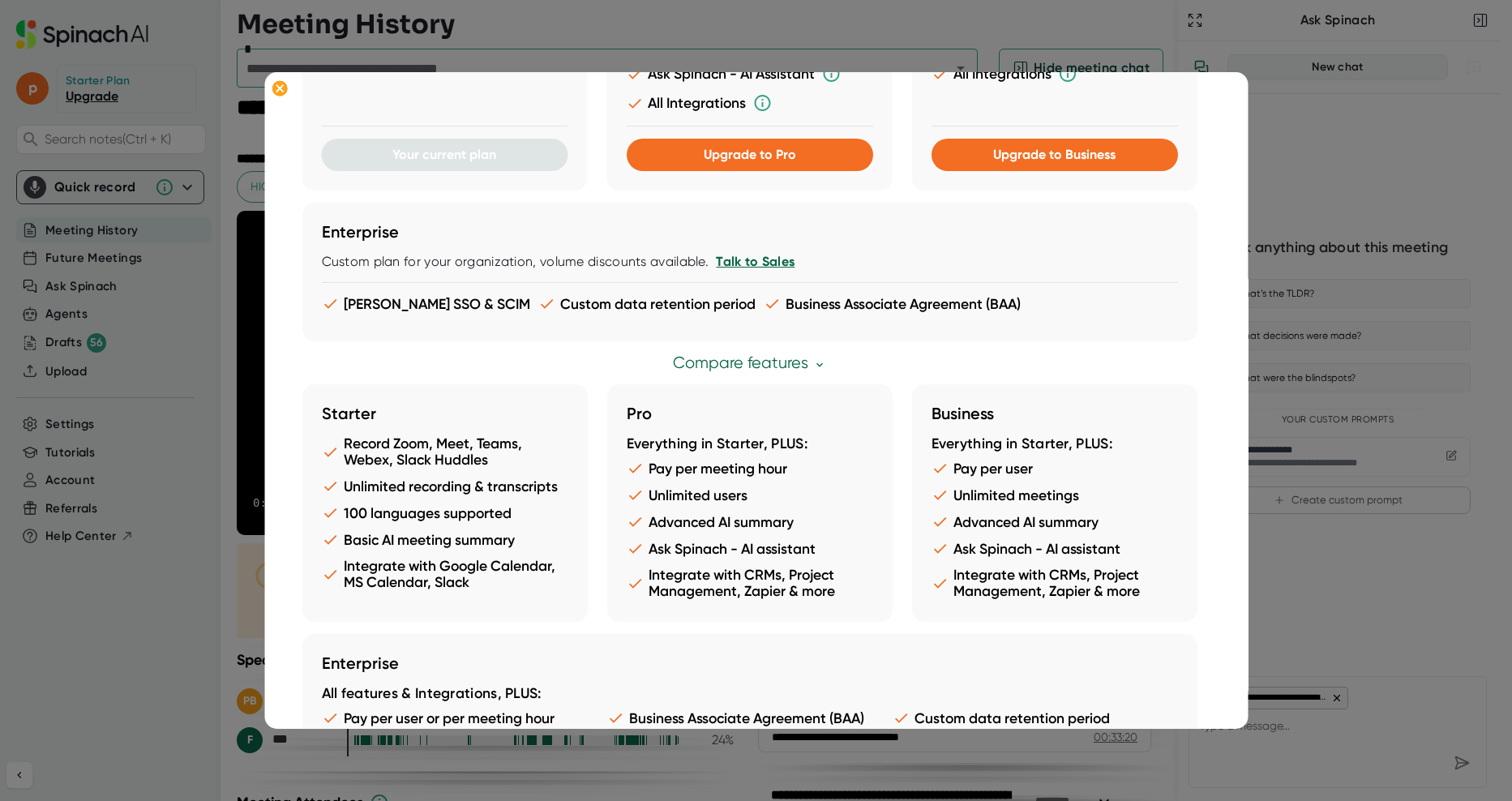
scroll to position [460, 0]
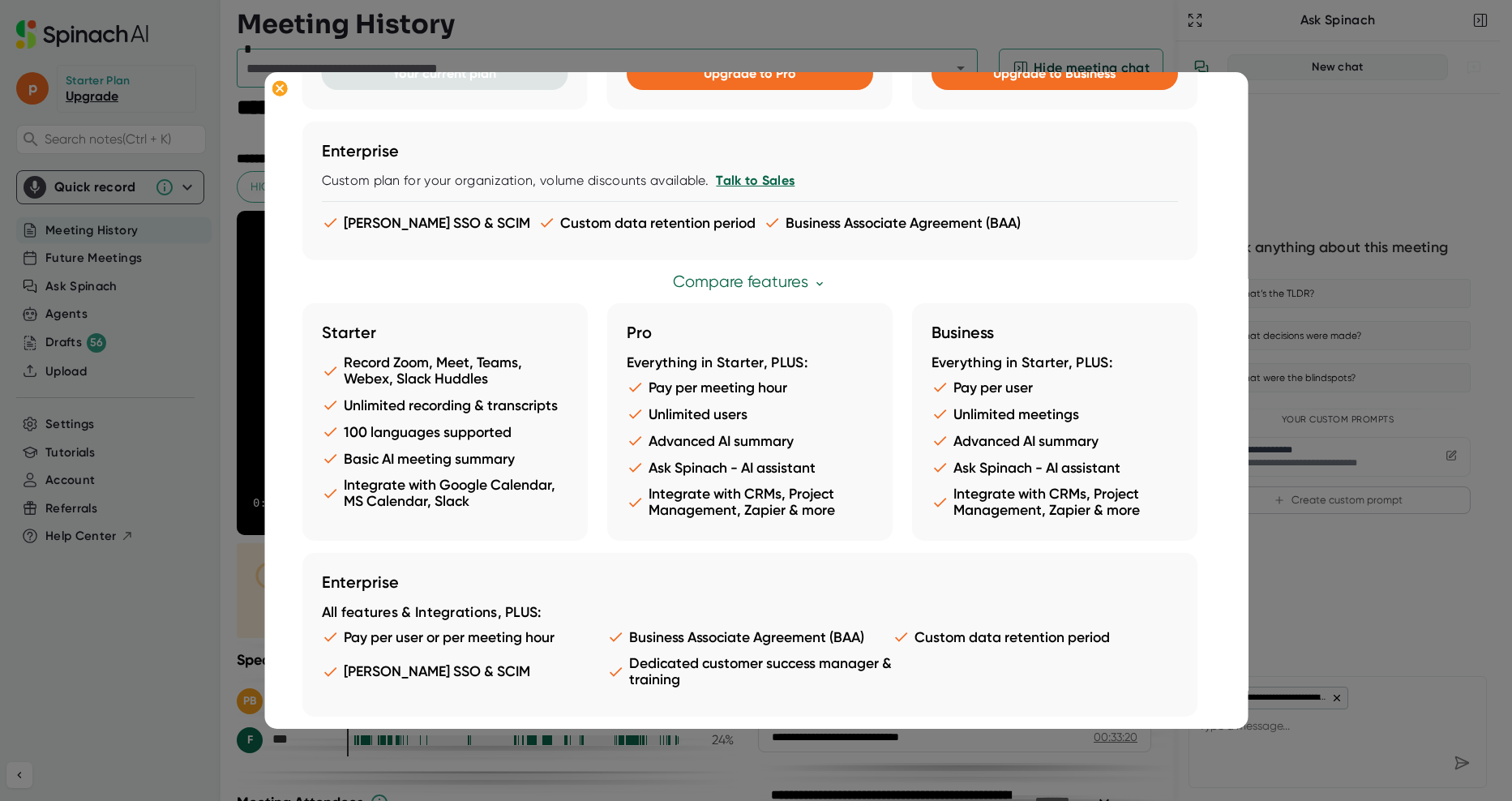
click at [202, 600] on div at bounding box center [756, 400] width 1512 height 801
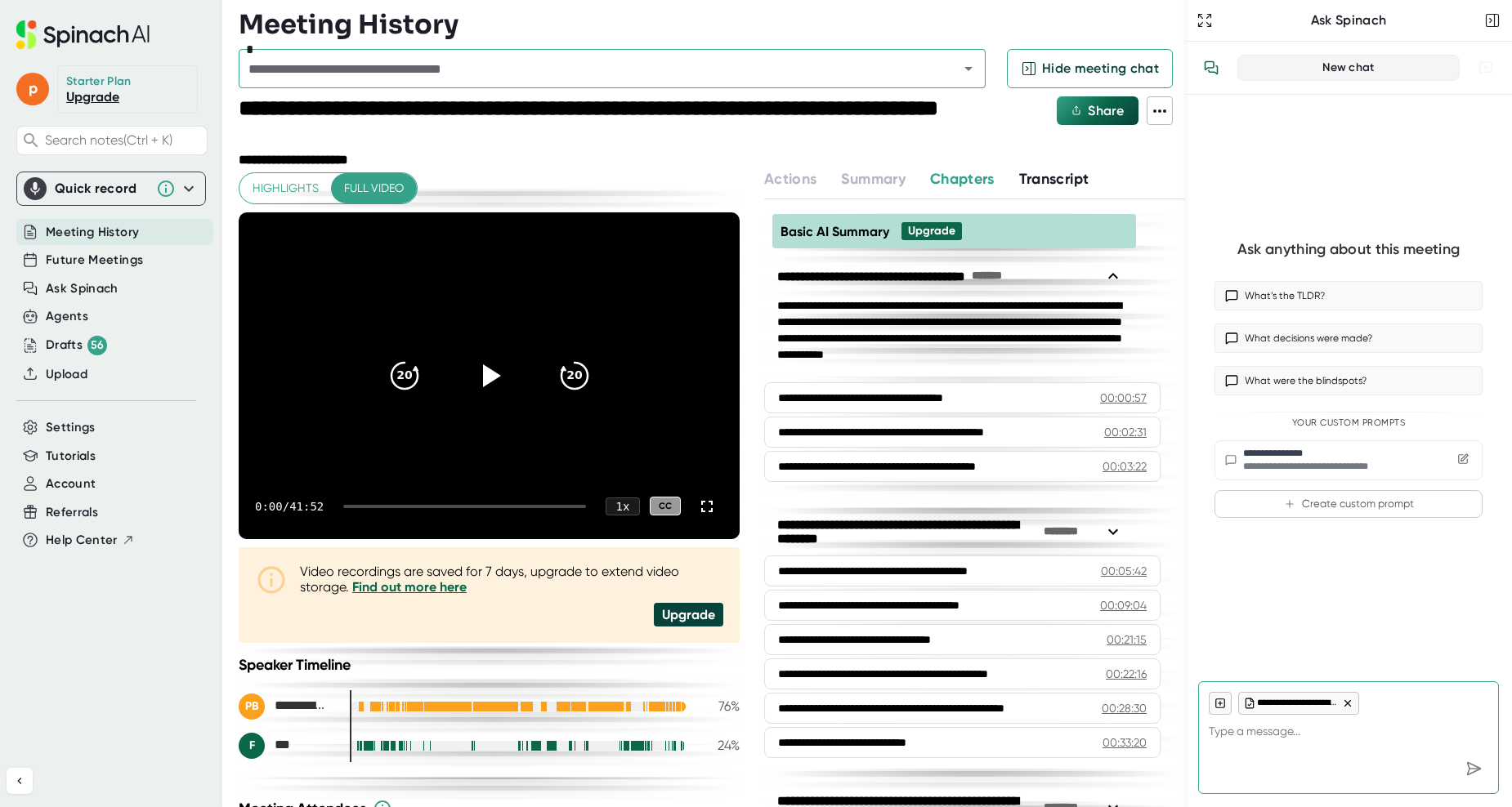
click at [71, 408] on div "p Starter Plan Upgrade Search notes (Ctrl + K) Quick record Include tab audio S…" at bounding box center [111, 370] width 223 height 742
click at [79, 431] on span "Settings" at bounding box center [70, 428] width 50 height 19
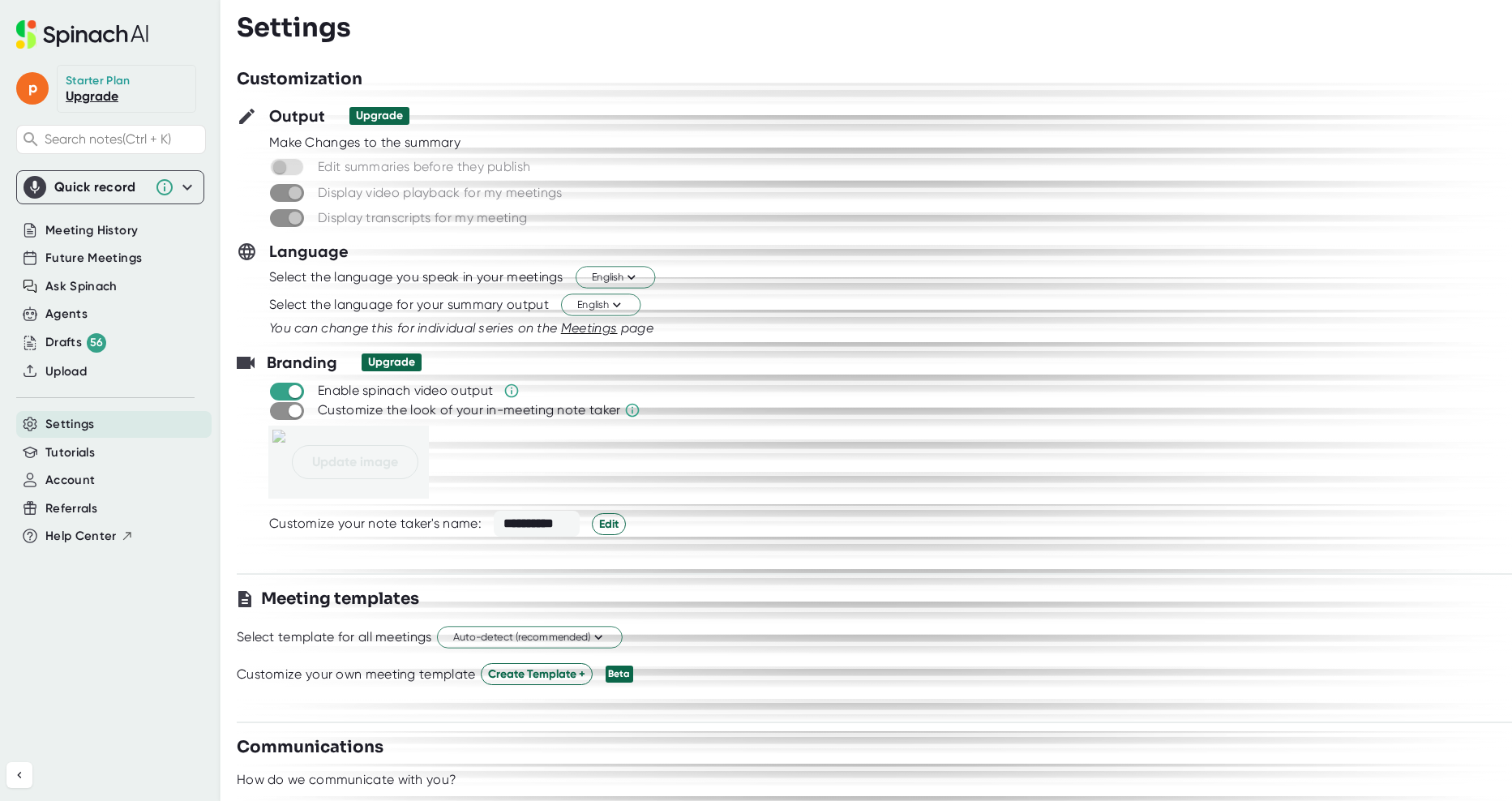
click at [107, 95] on link "Upgrade" at bounding box center [92, 96] width 53 height 15
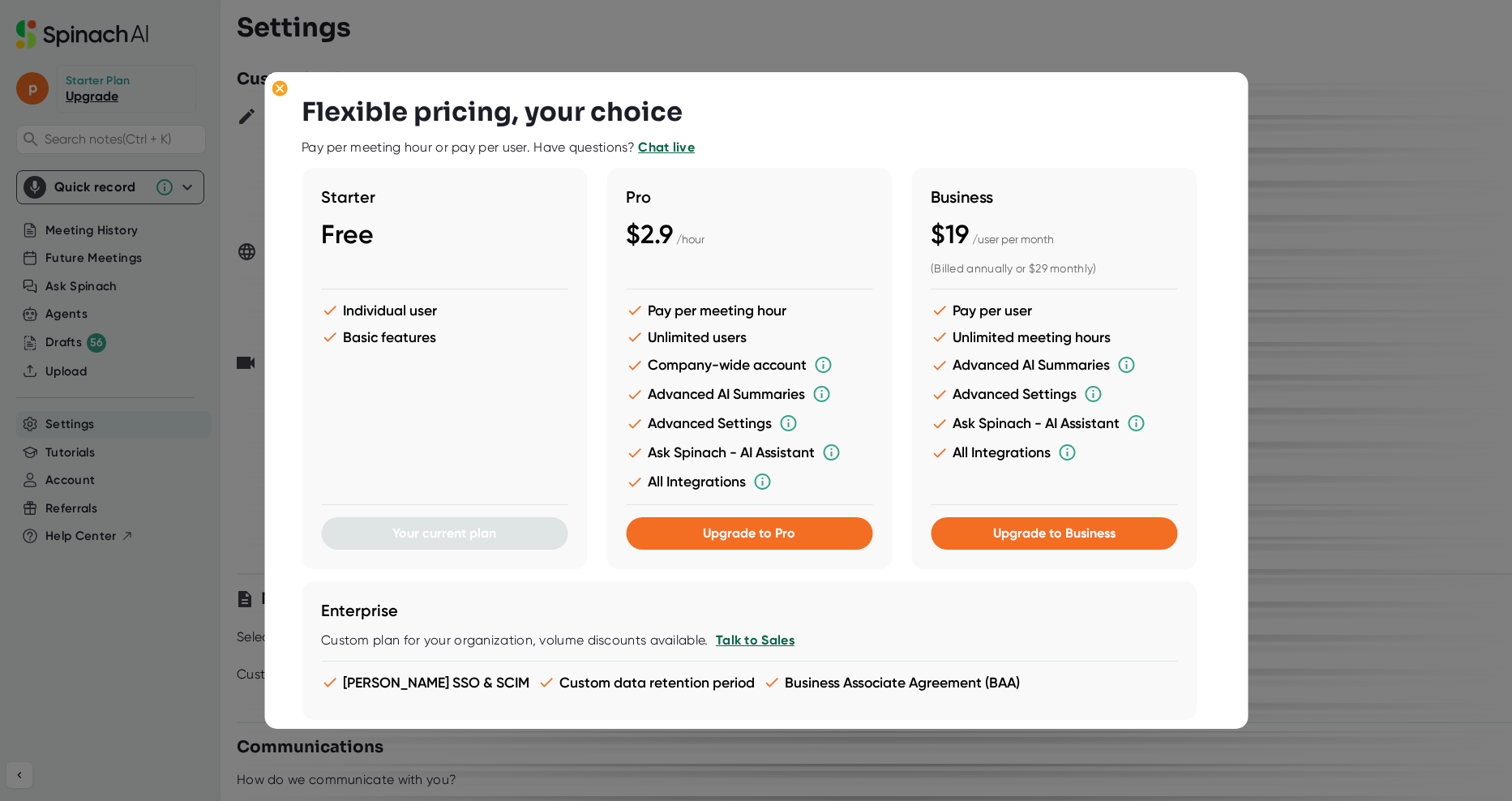
click at [786, 167] on div at bounding box center [756, 162] width 909 height 12
click at [984, 369] on li "Advanced AI Summaries" at bounding box center [1053, 365] width 246 height 20
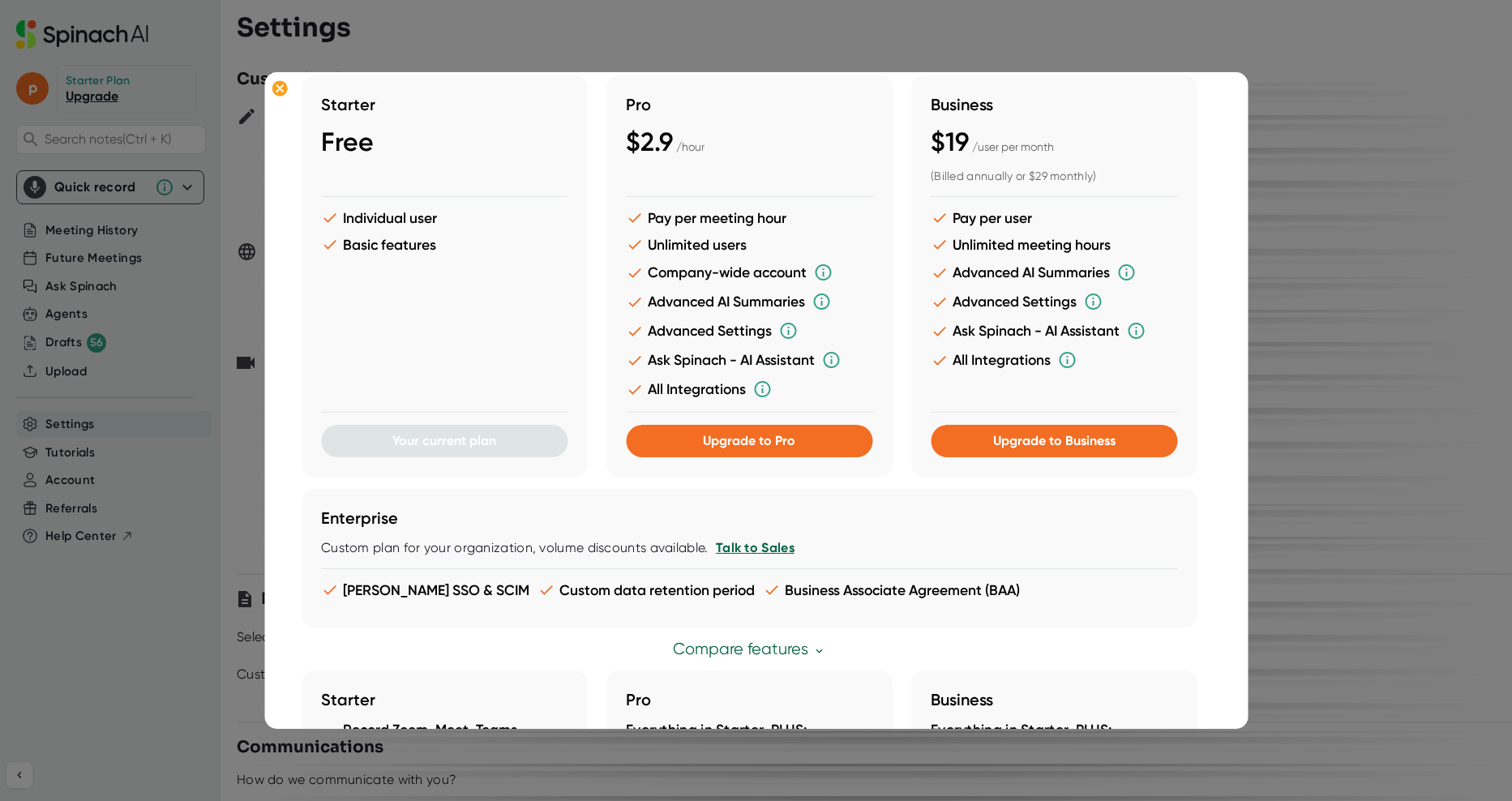
scroll to position [89, 0]
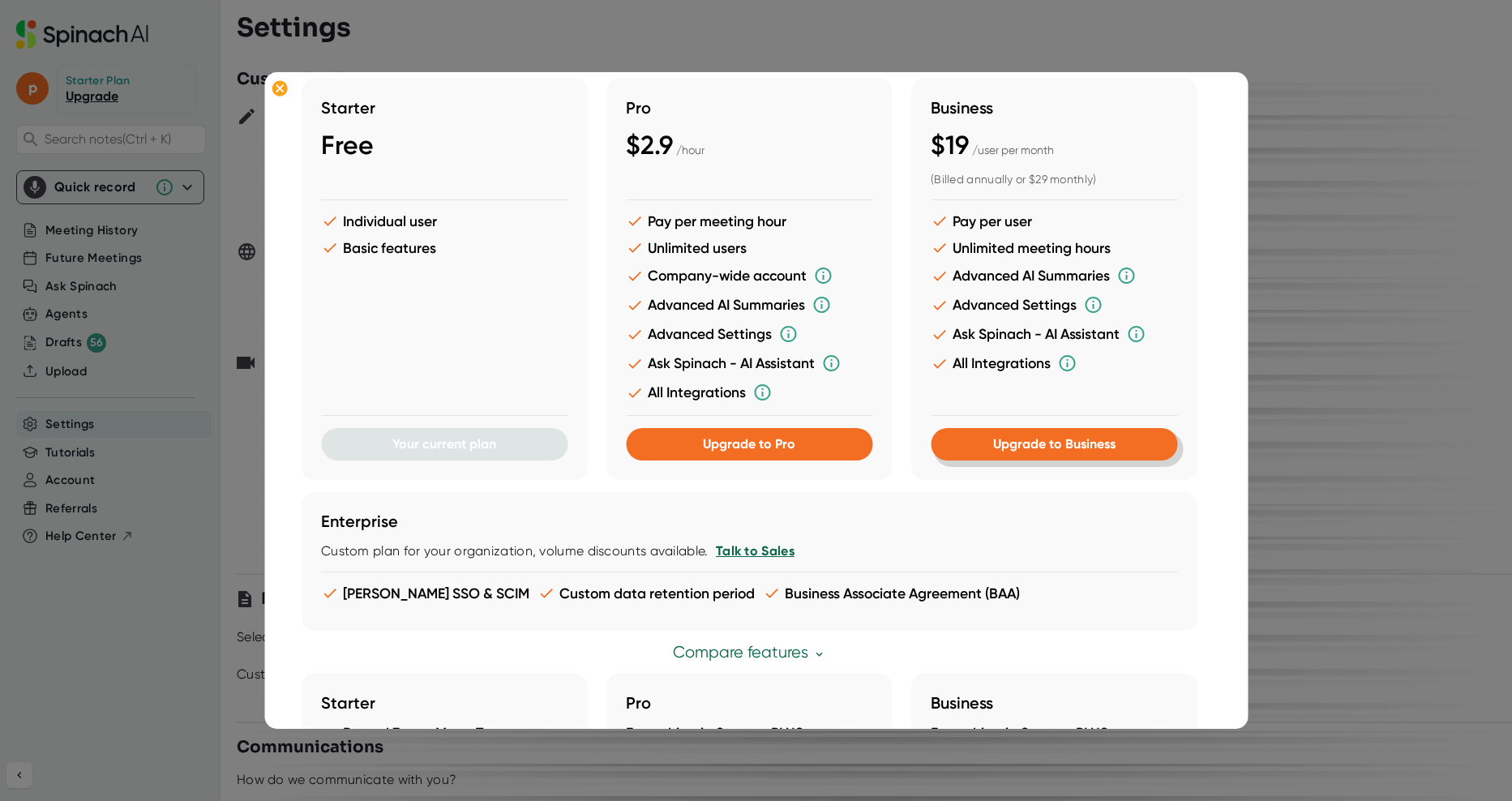
click at [1059, 446] on span "Upgrade to Business" at bounding box center [1054, 444] width 122 height 15
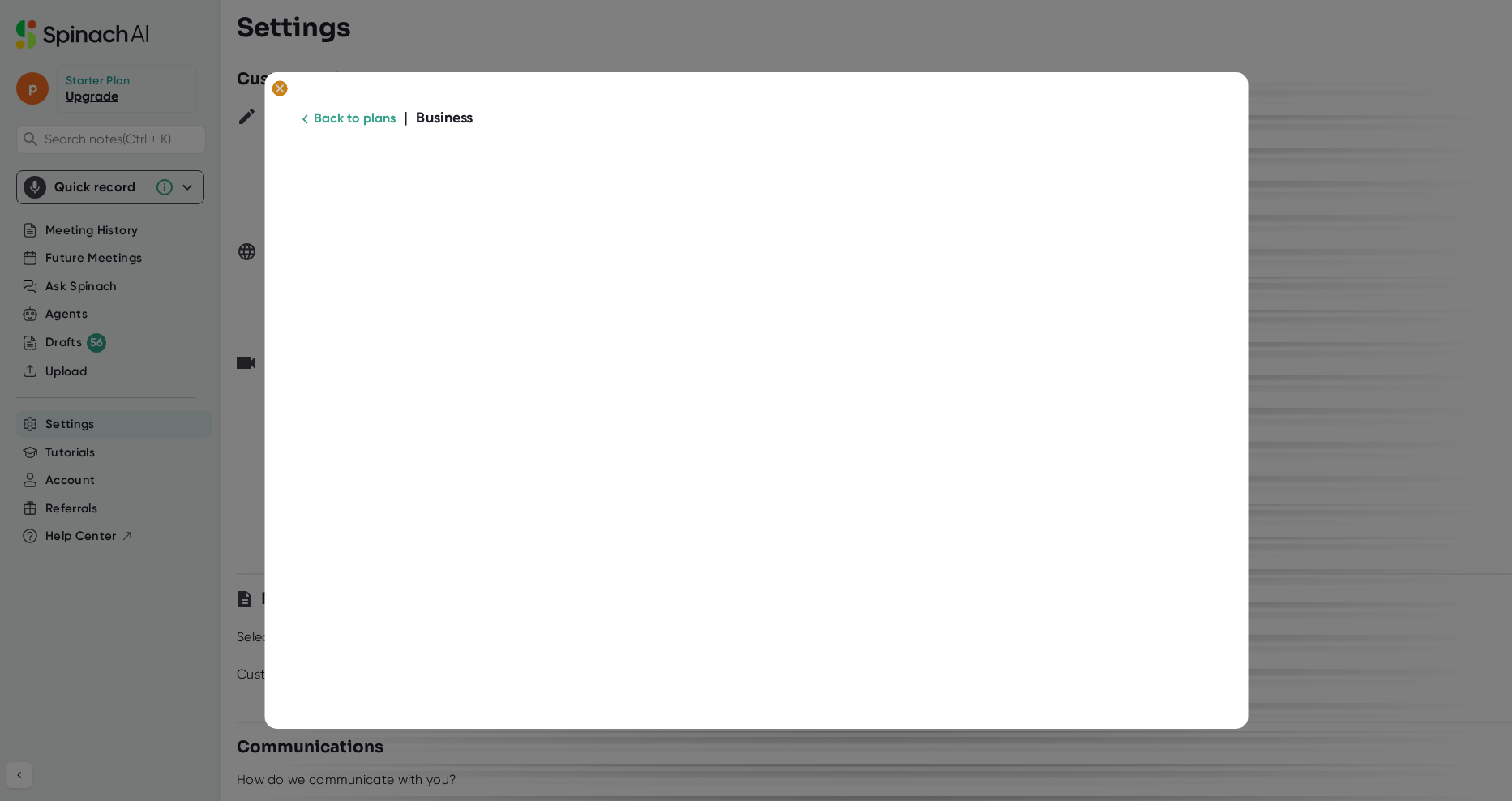
click at [275, 88] on ellipse at bounding box center [279, 87] width 15 height 16
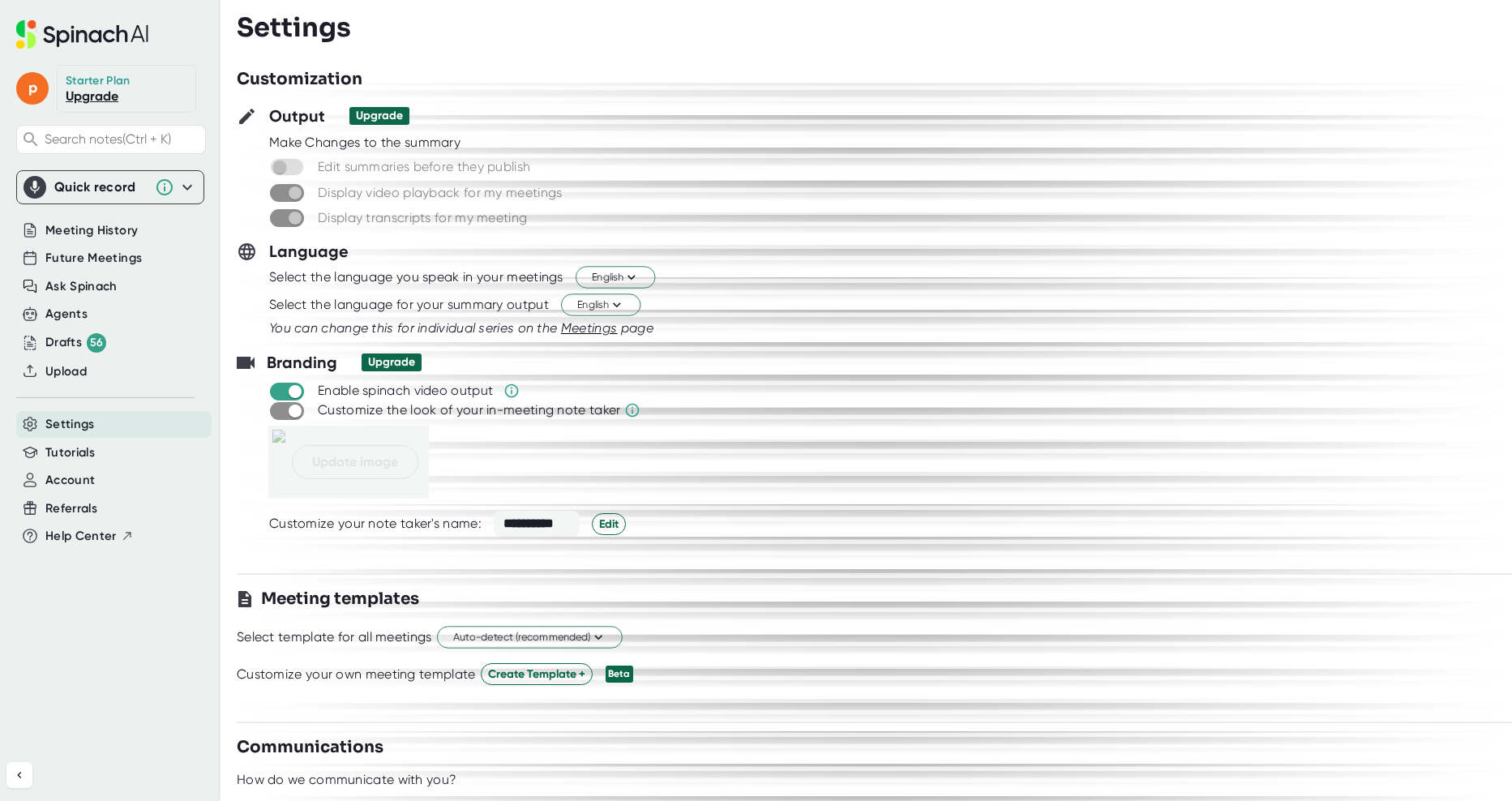
click at [88, 91] on link "Upgrade" at bounding box center [92, 96] width 53 height 15
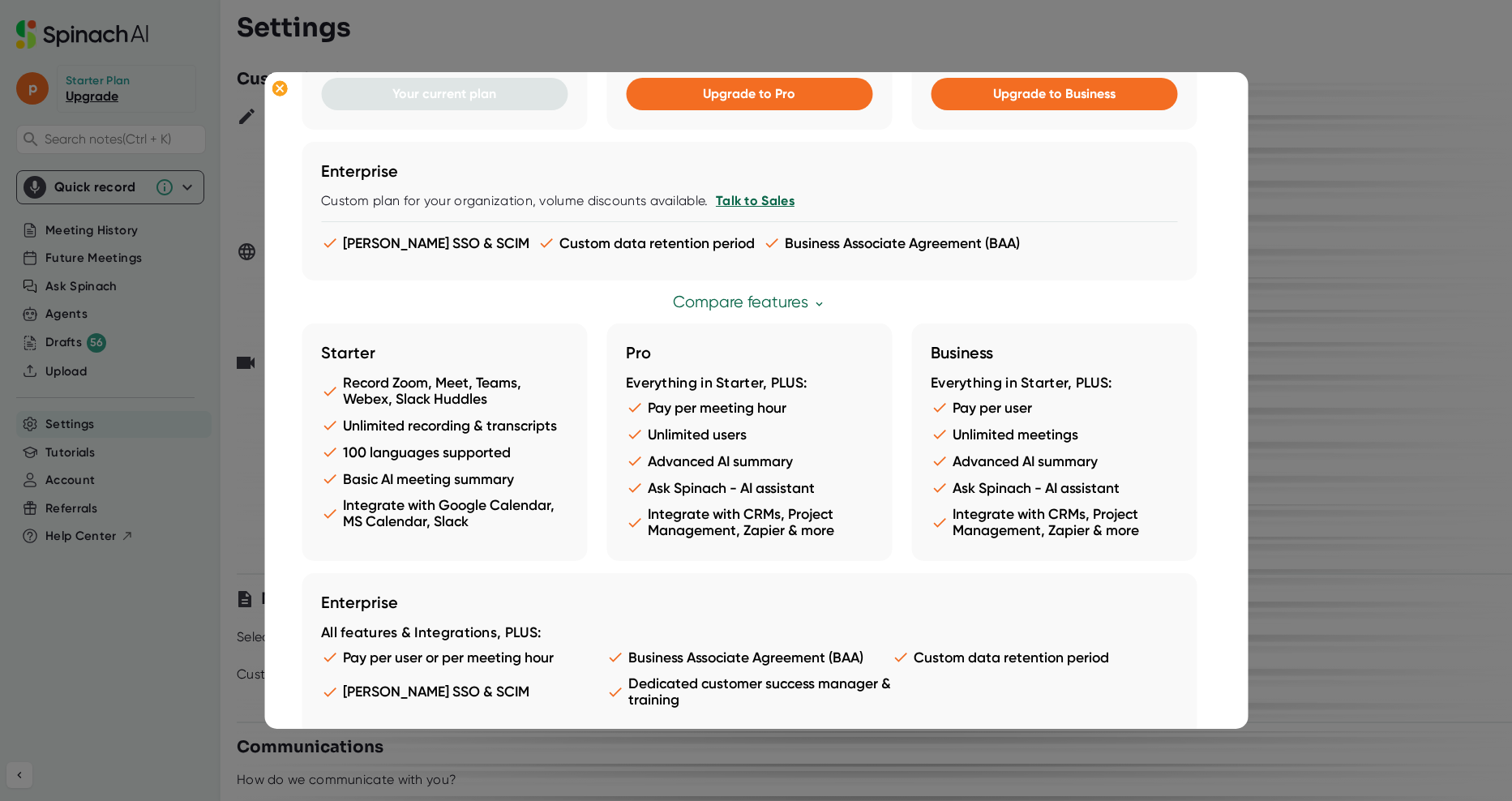
scroll to position [460, 0]
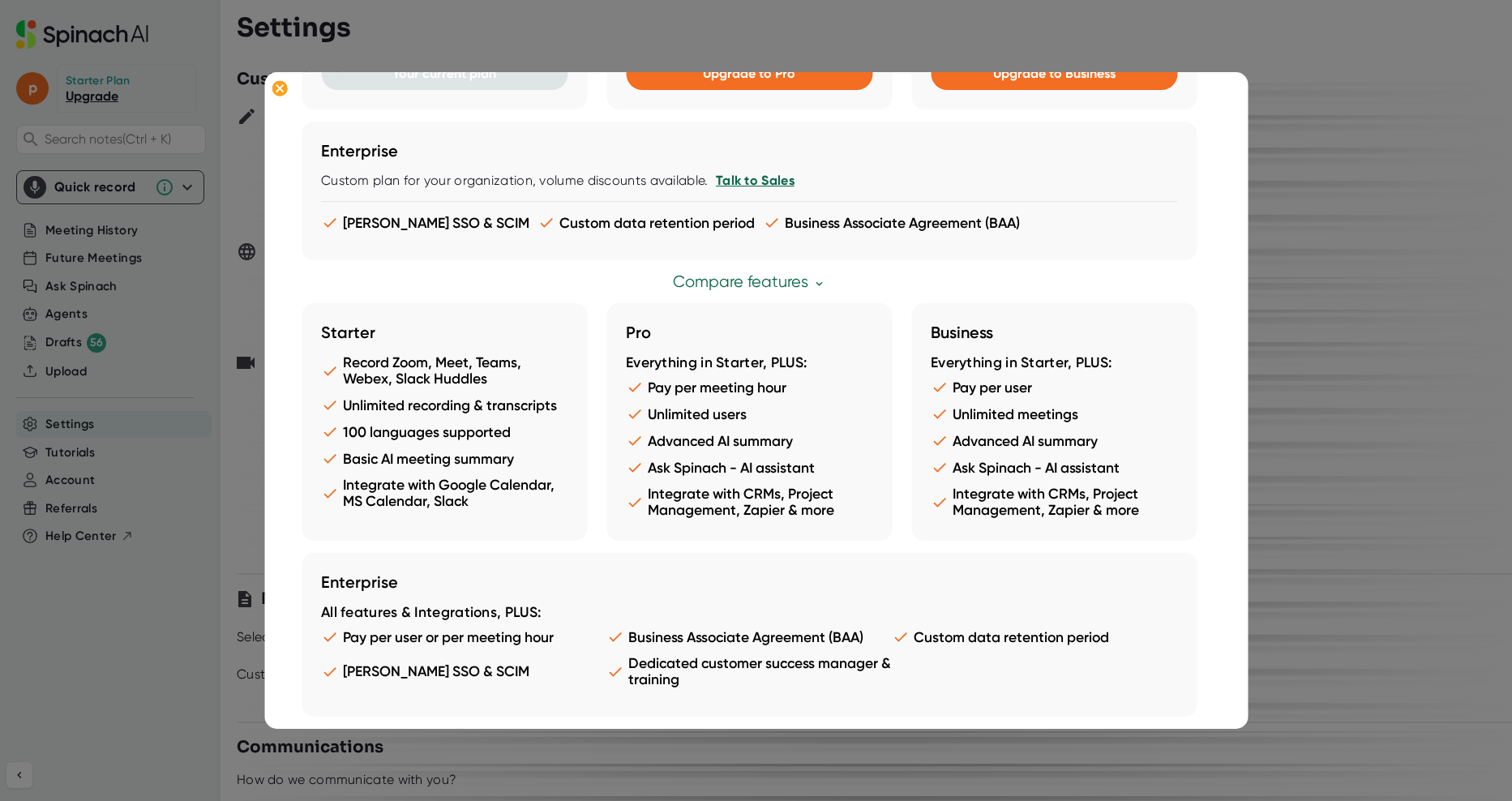
click at [183, 585] on div at bounding box center [756, 400] width 1512 height 801
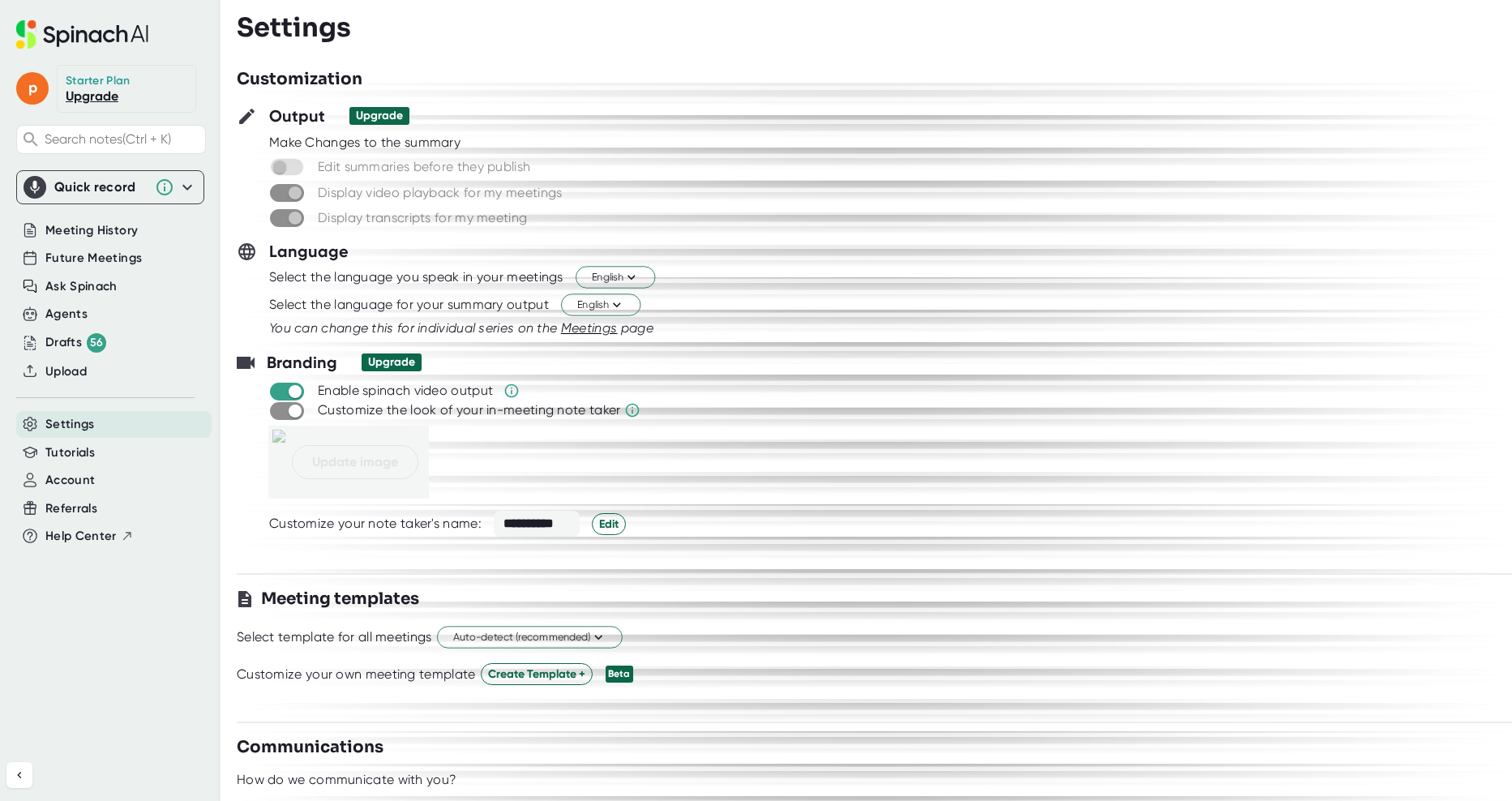
click at [94, 425] on div "Settings" at bounding box center [114, 424] width 195 height 26
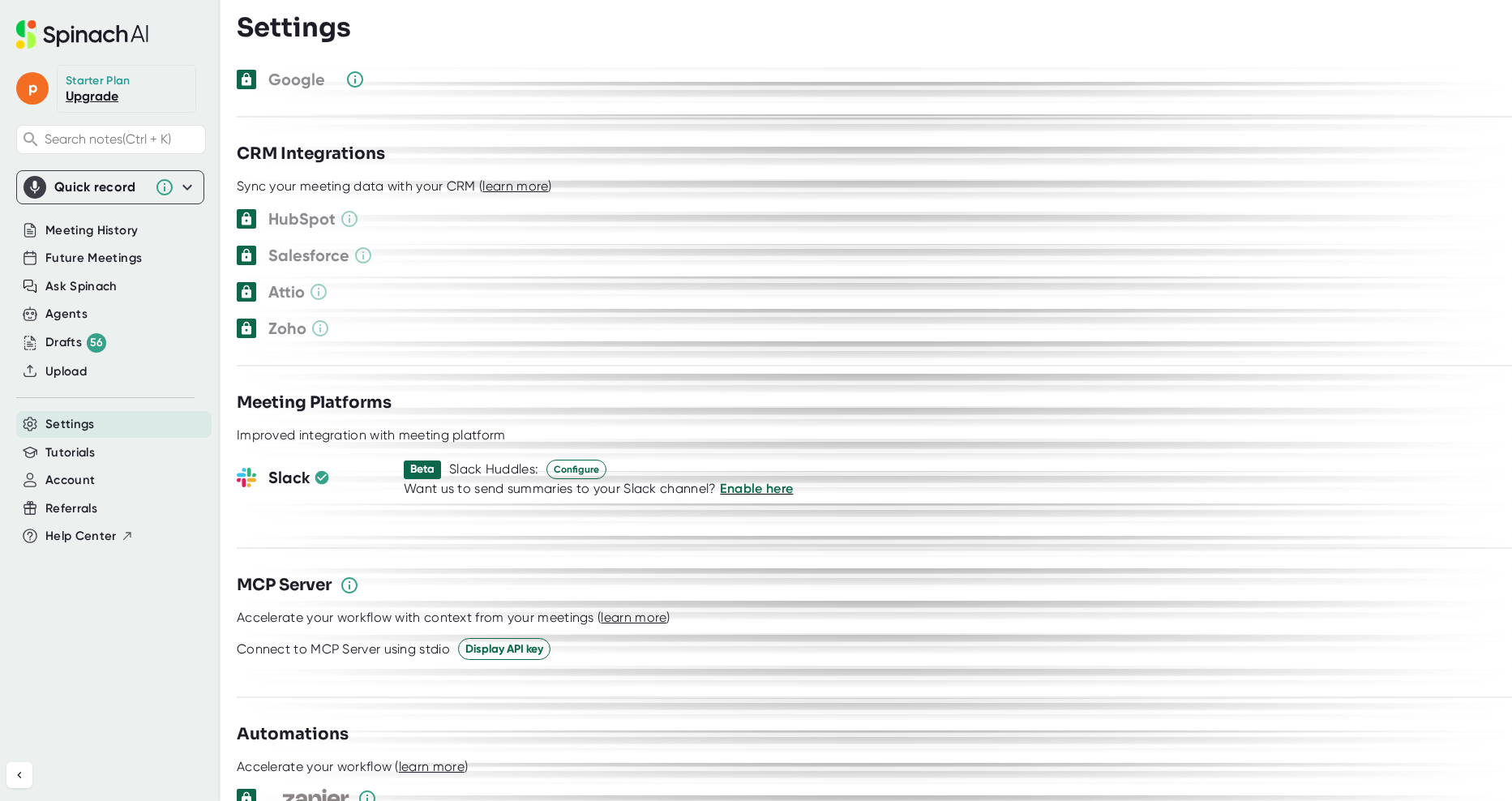
scroll to position [1885, 0]
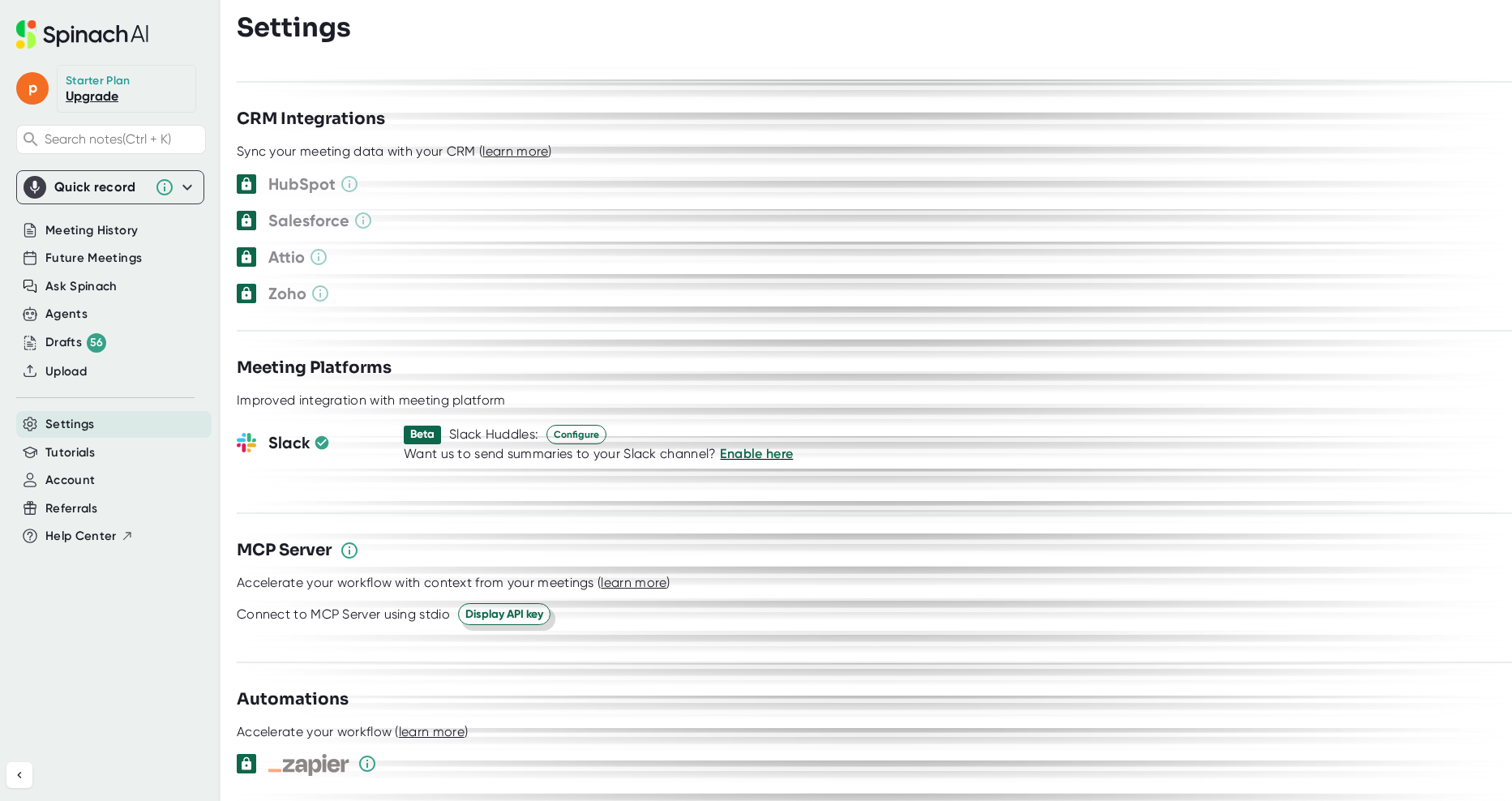
click at [515, 605] on span "Display API key" at bounding box center [504, 614] width 78 height 17
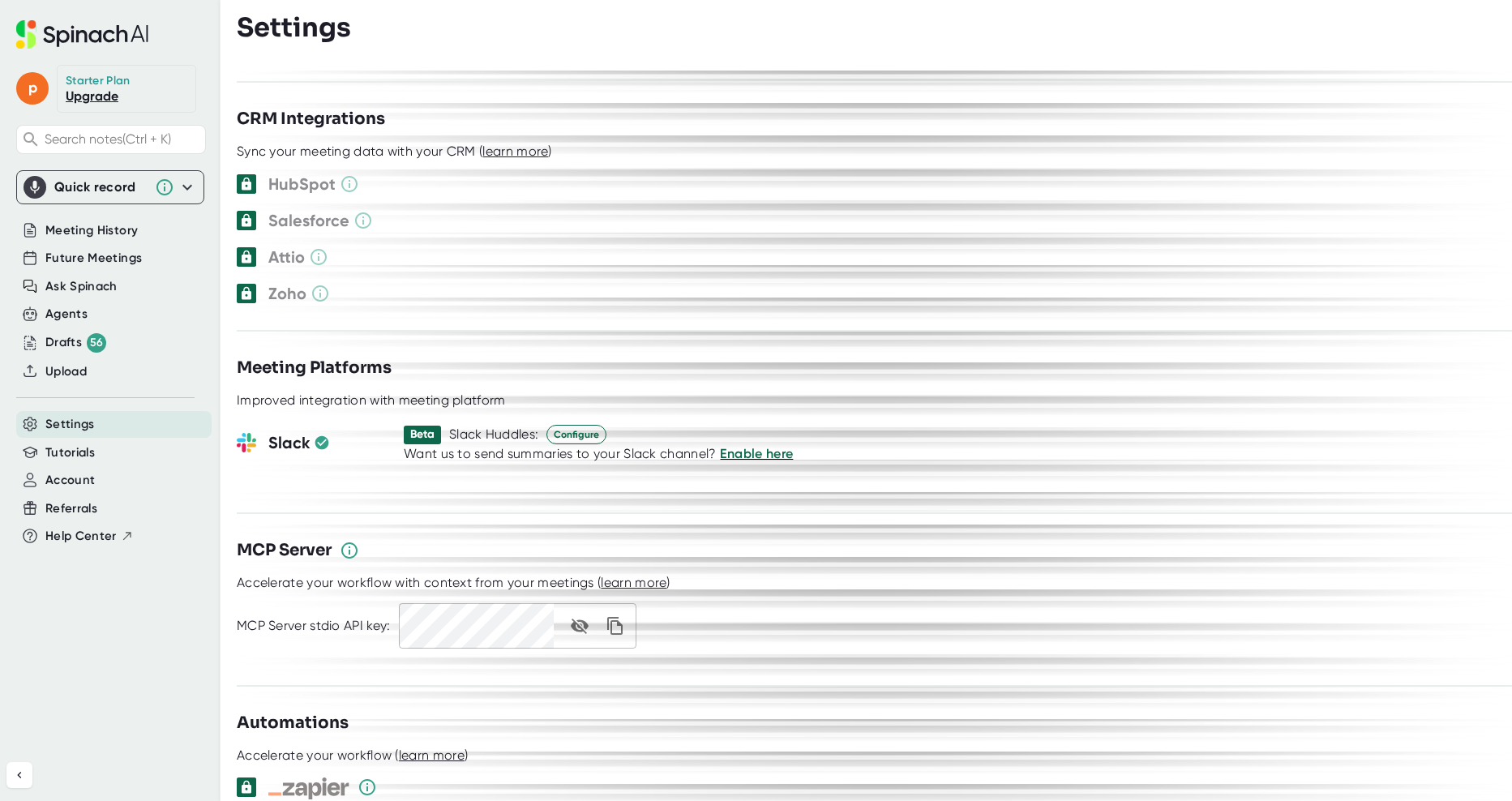
click at [830, 614] on div "MCP Server stdio API key: ********" at bounding box center [874, 626] width 1275 height 45
click at [968, 381] on div at bounding box center [874, 386] width 1275 height 12
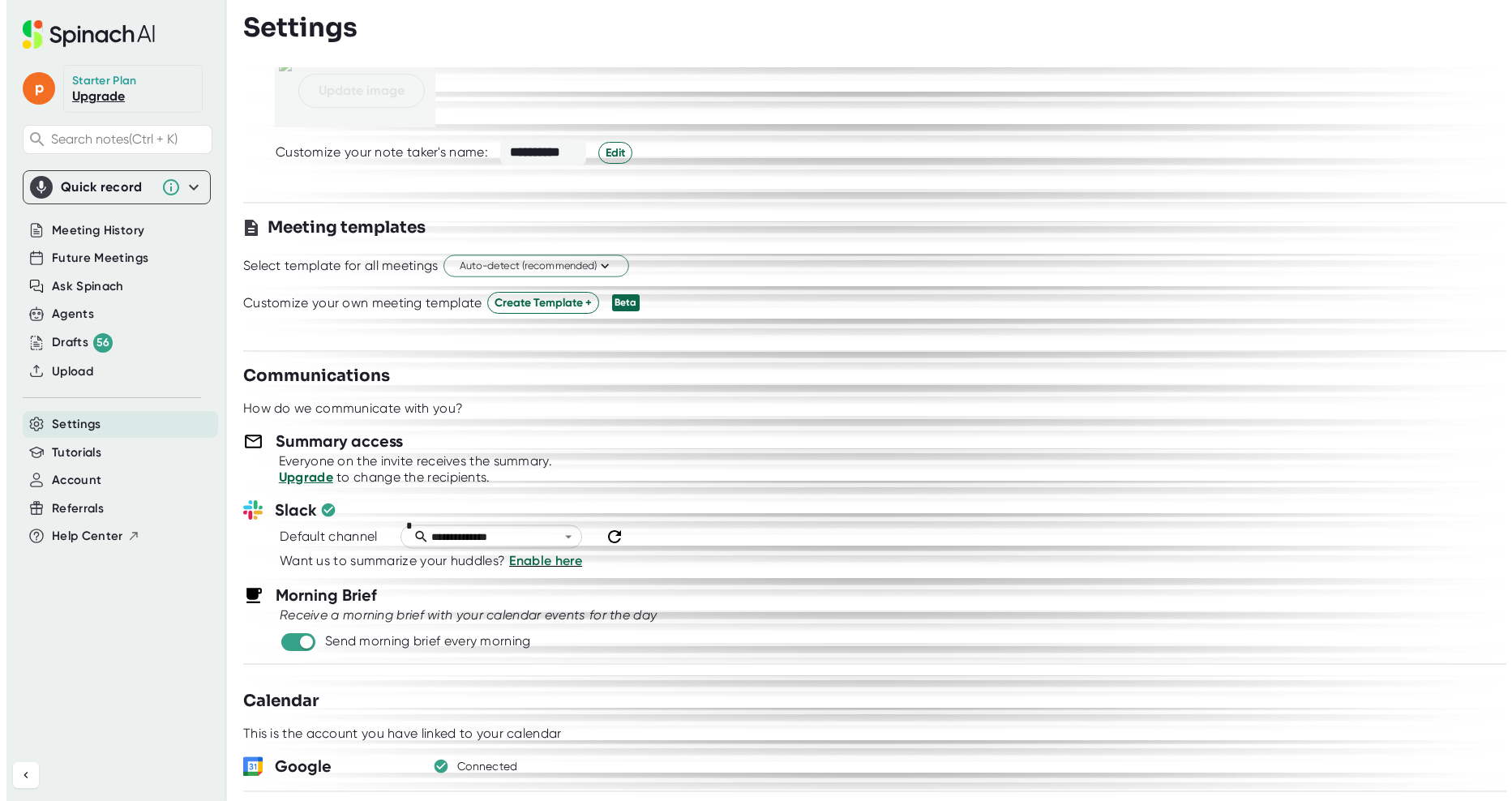
scroll to position [0, 0]
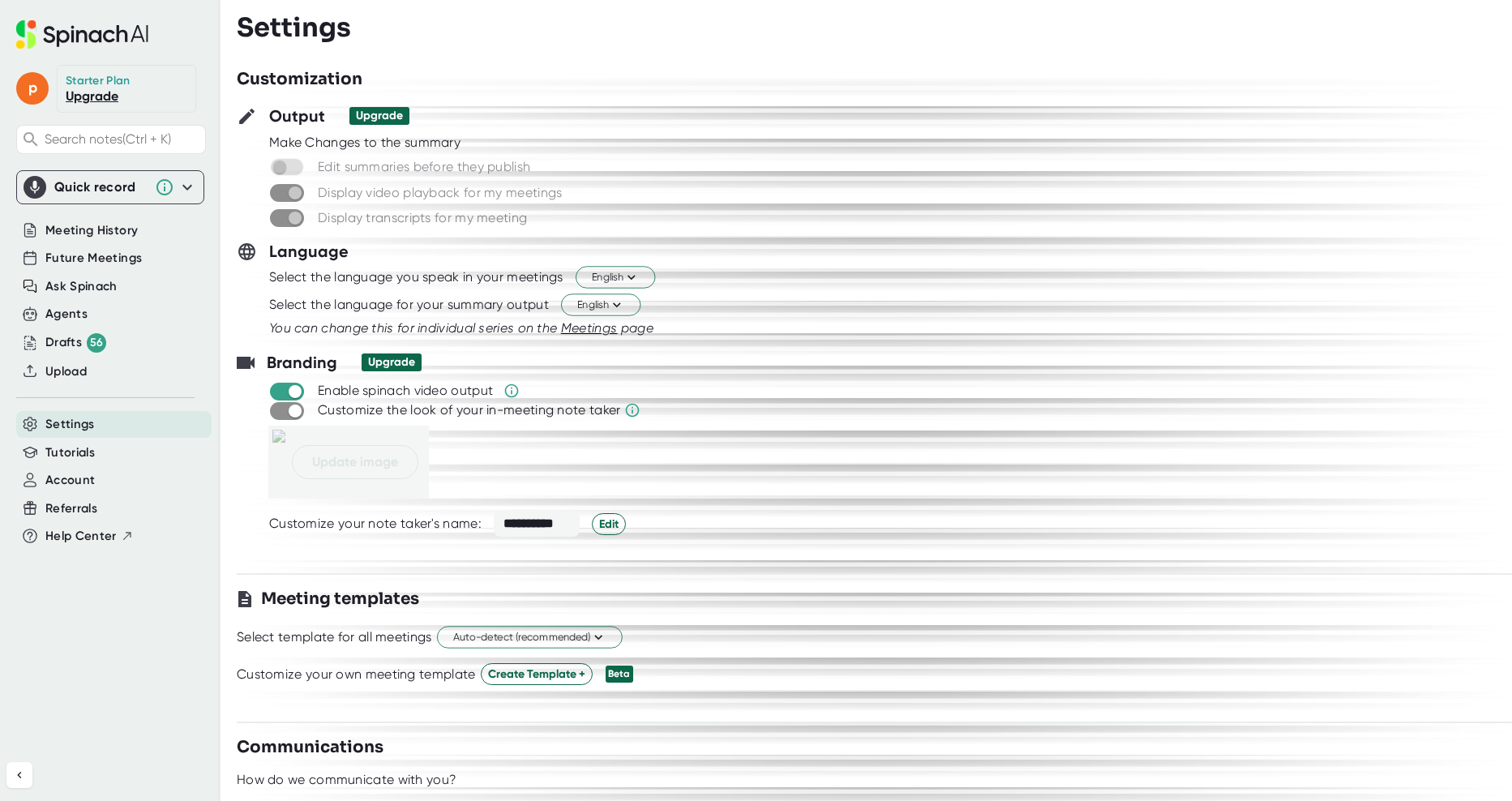
click at [1003, 163] on div "Edit summaries before they publish" at bounding box center [890, 166] width 1243 height 20
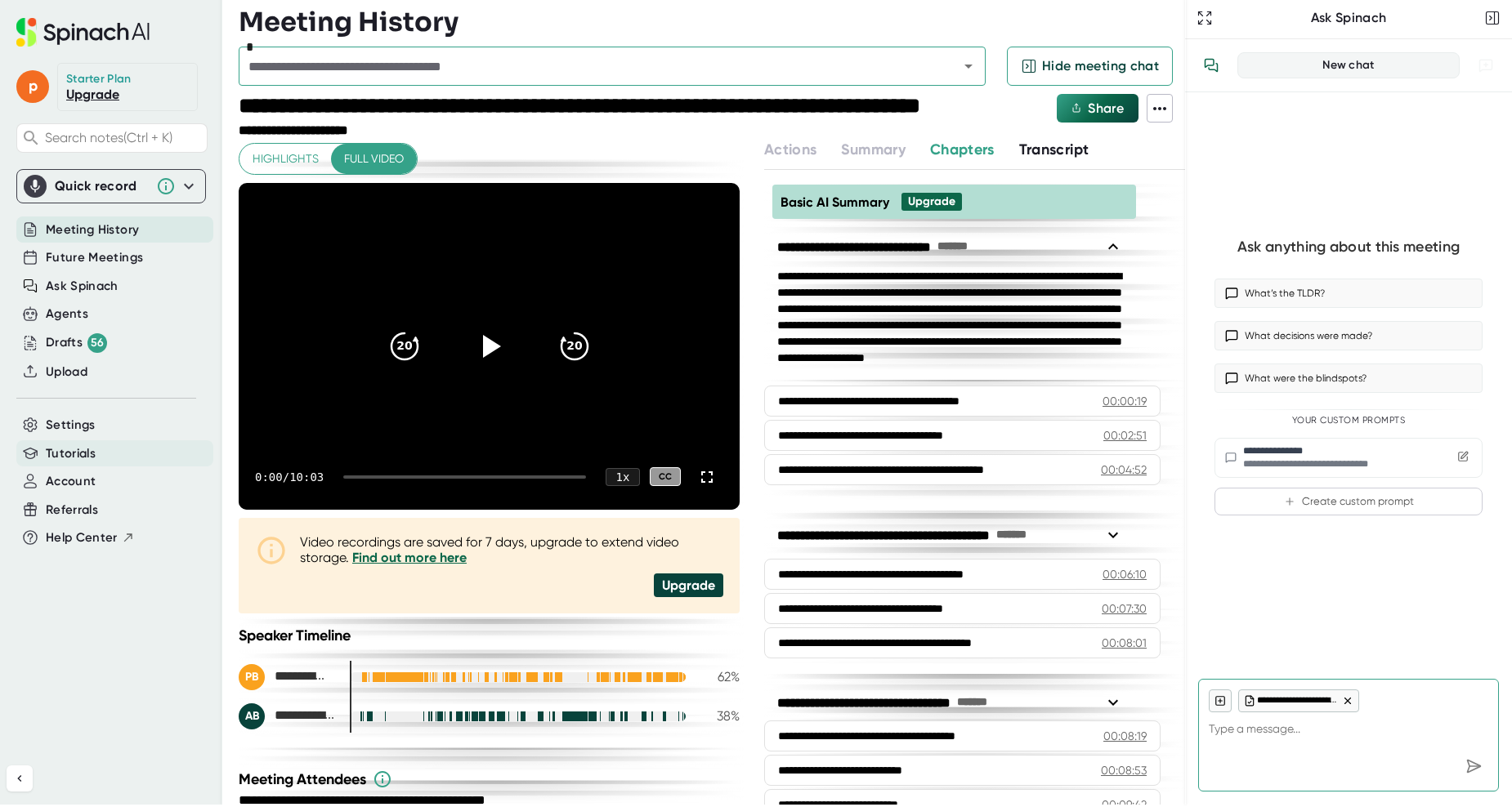
scroll to position [36, 0]
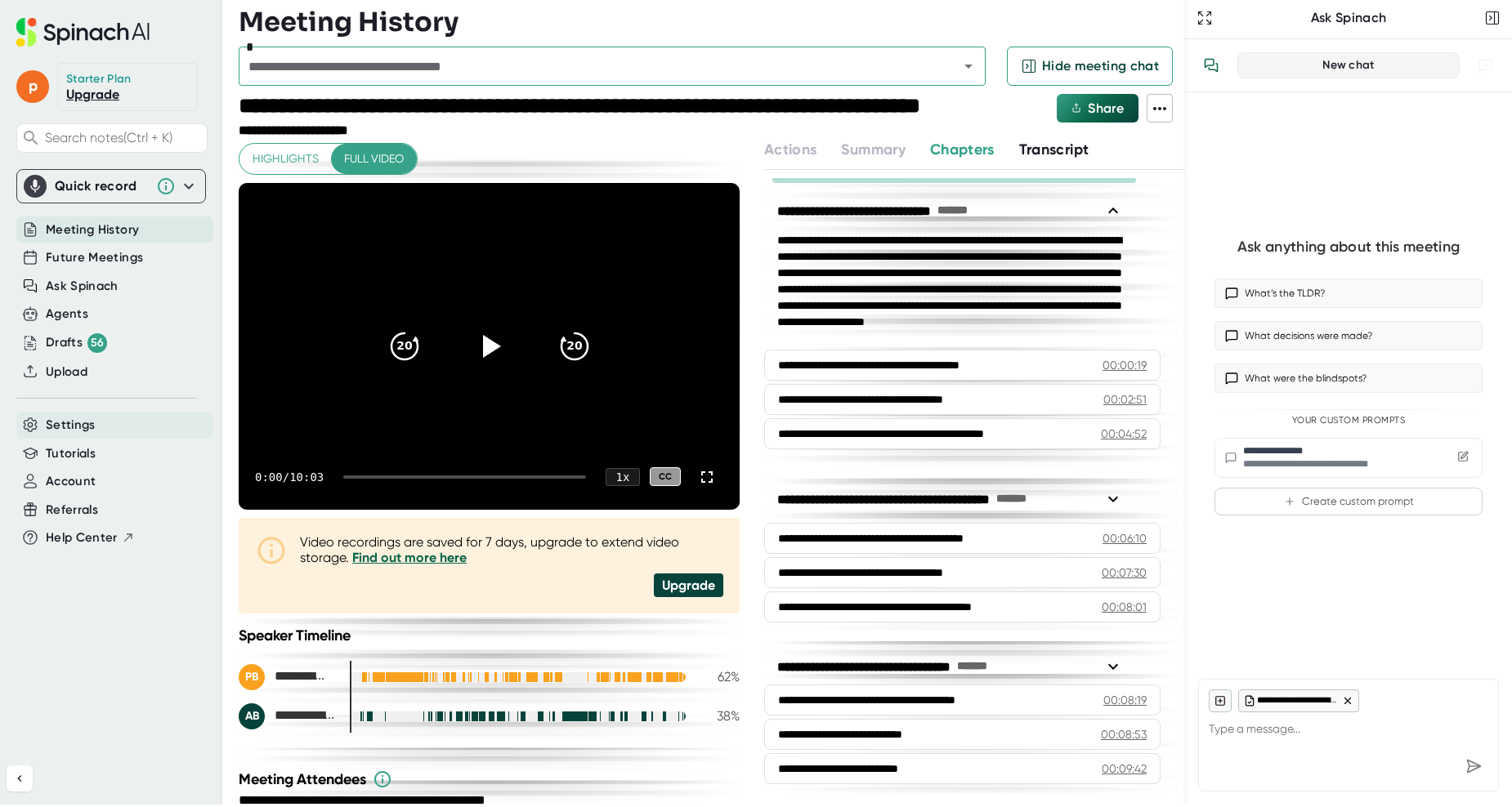
click at [98, 418] on div "Settings" at bounding box center [115, 425] width 197 height 27
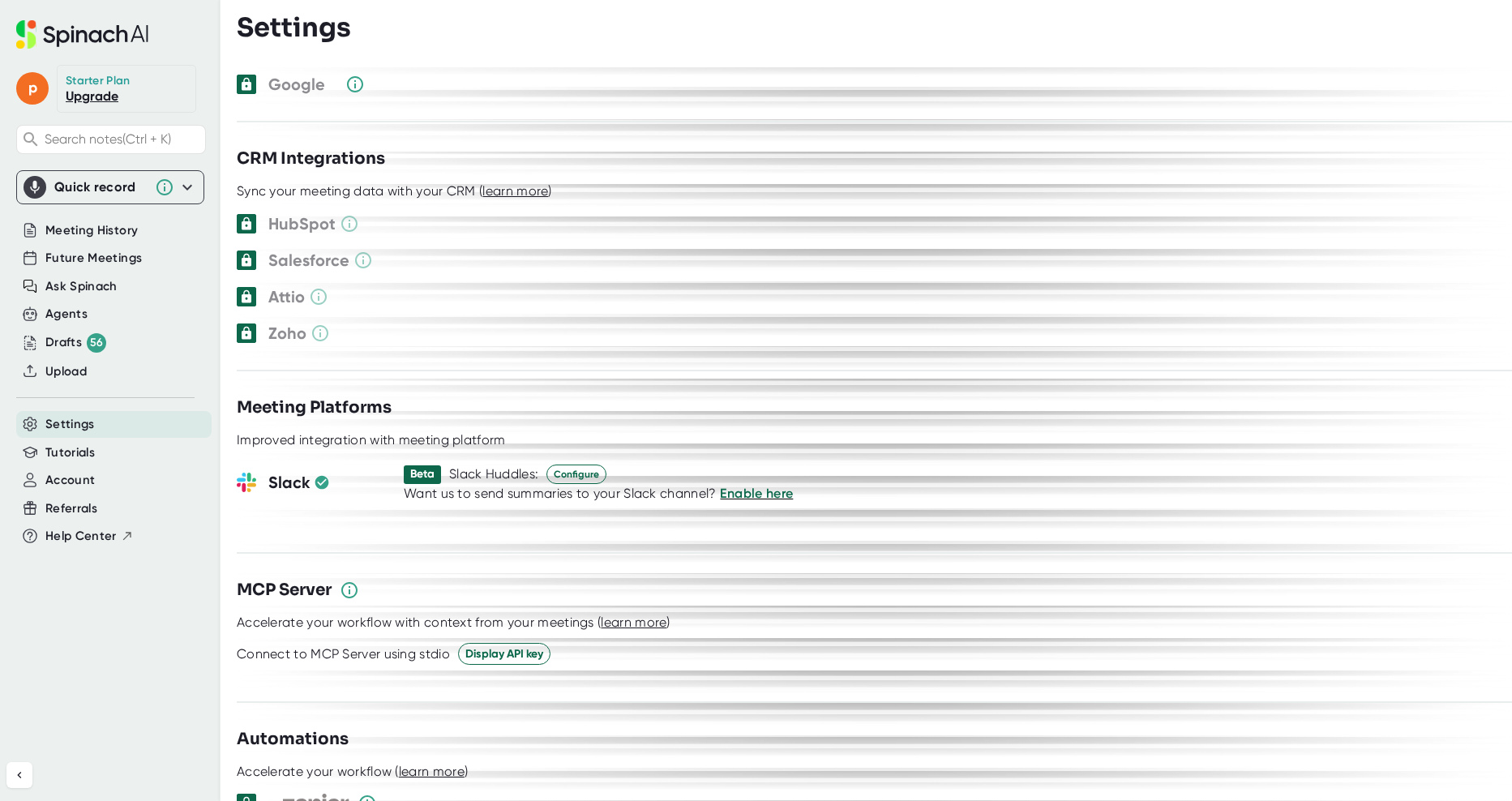
scroll to position [1885, 0]
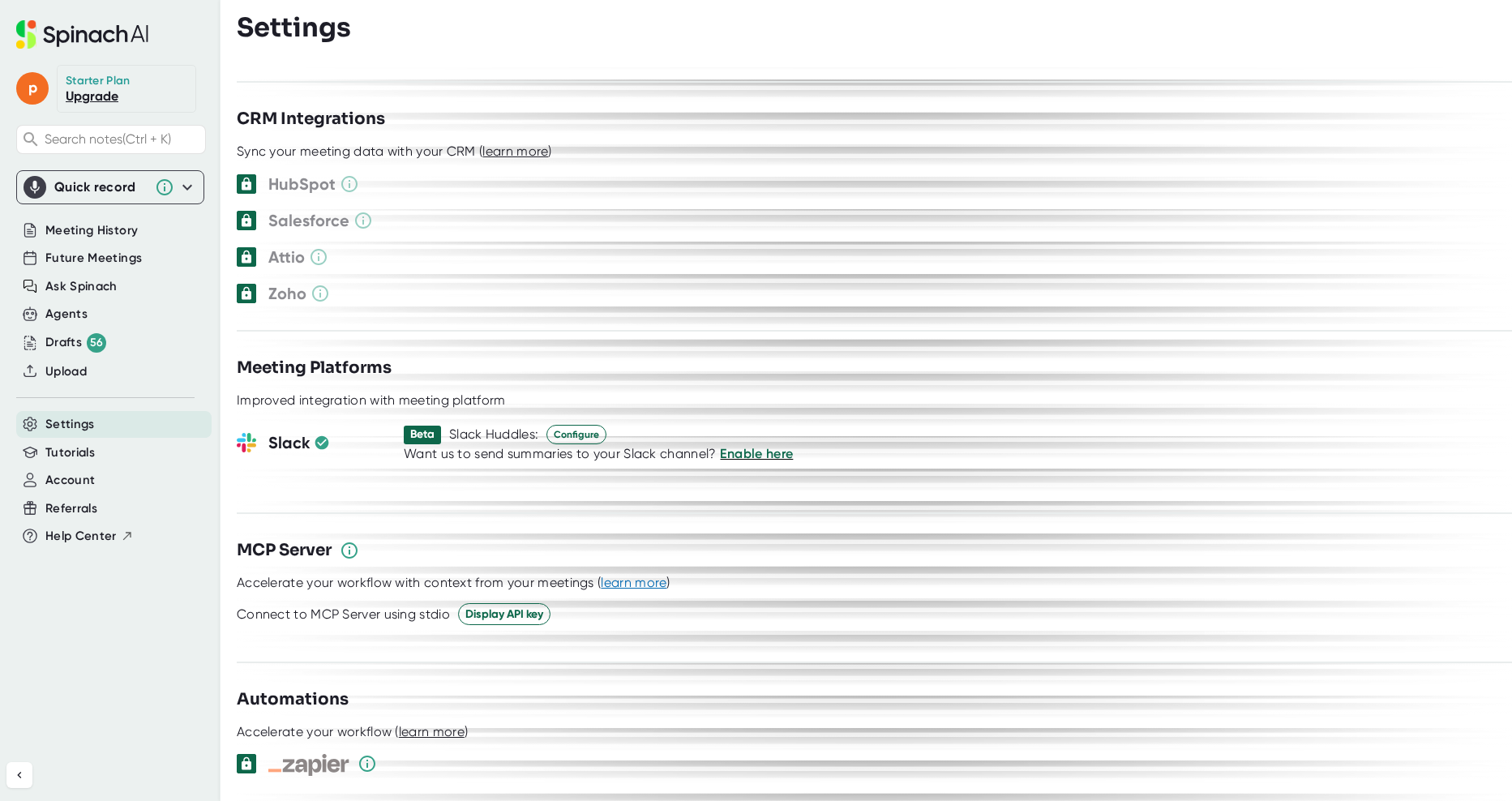
click at [634, 575] on span "learn more" at bounding box center [633, 583] width 66 height 15
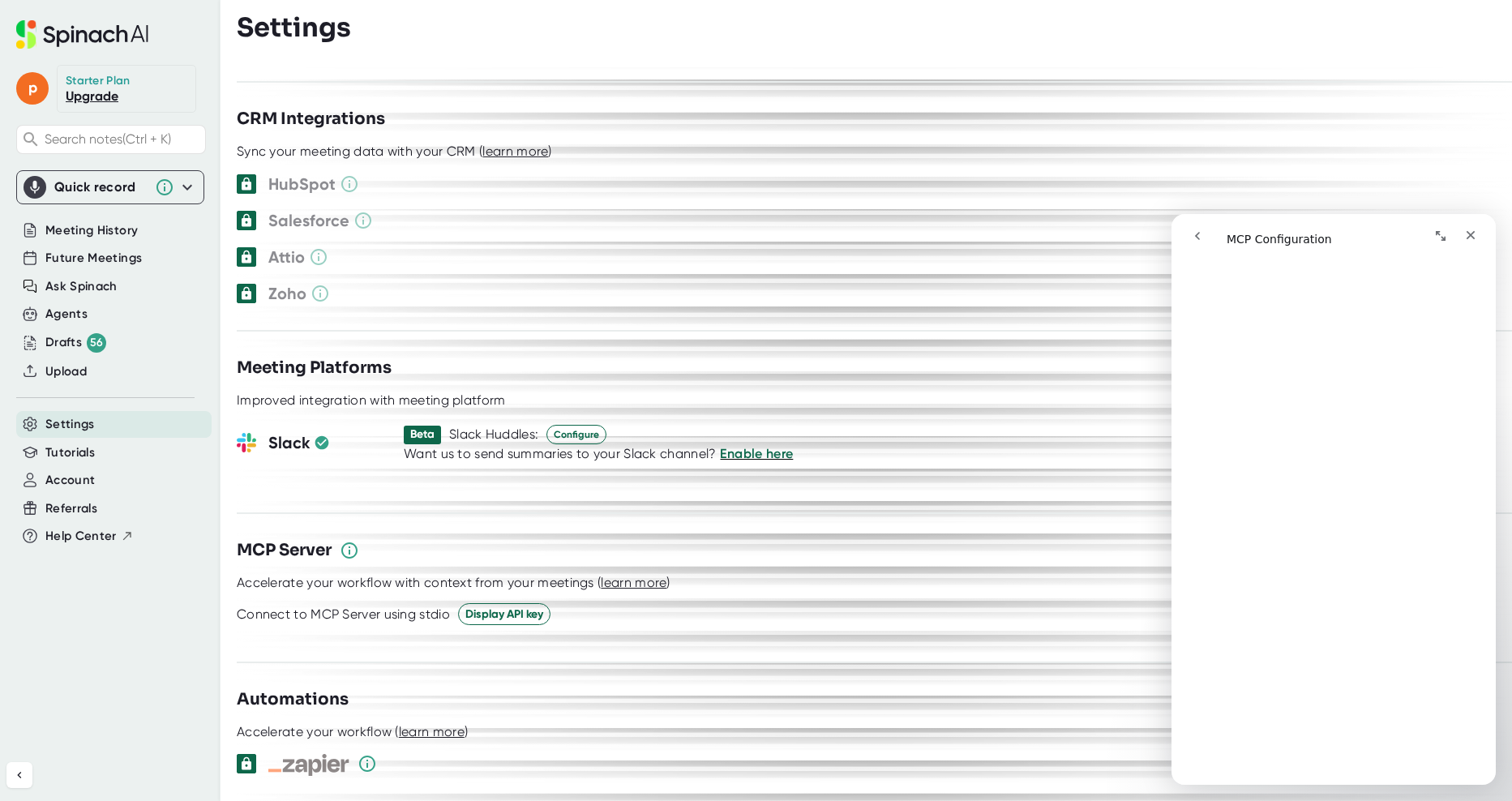
scroll to position [1567, 0]
click at [1476, 240] on icon "Close" at bounding box center [1471, 235] width 13 height 13
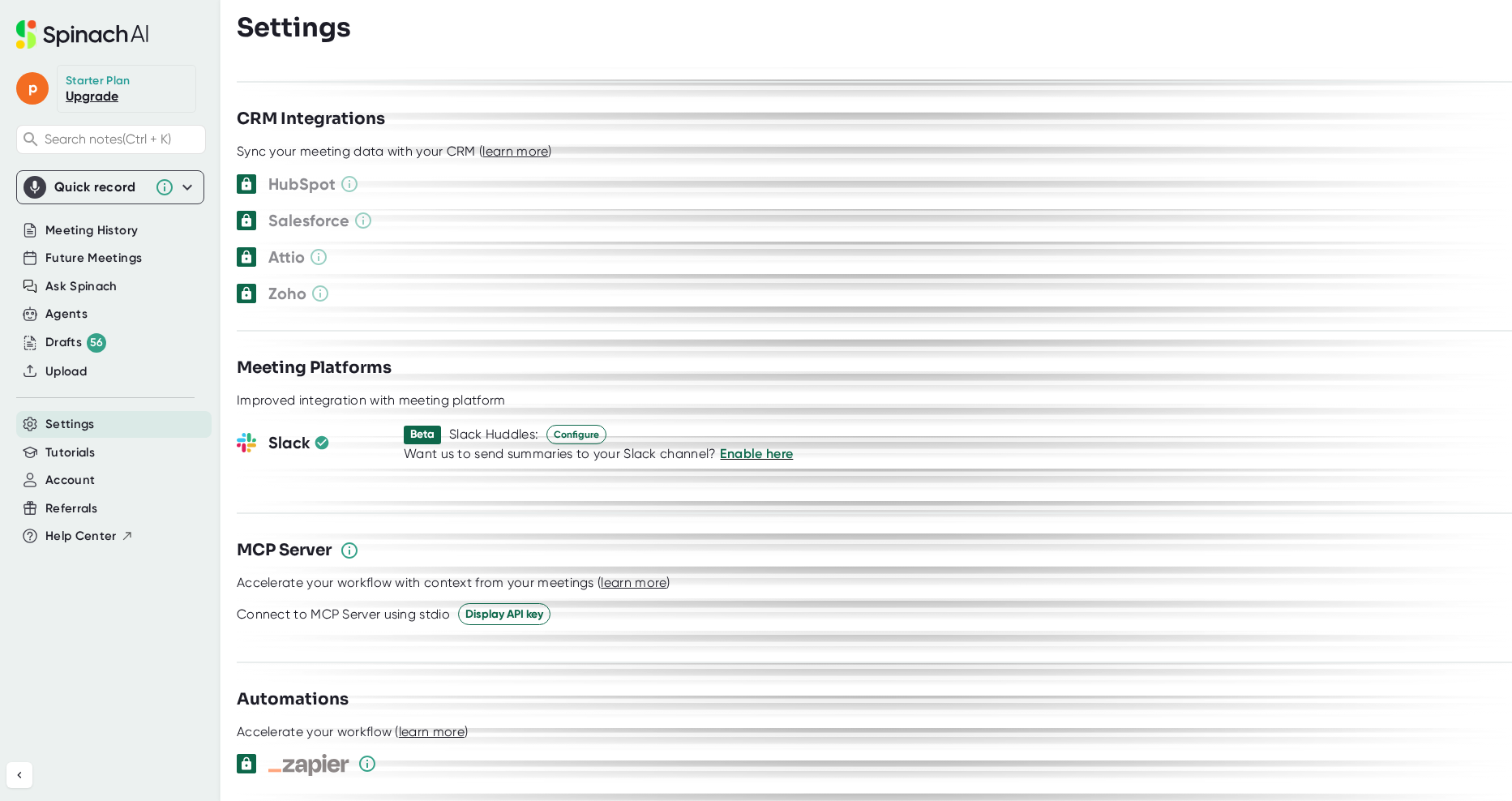
scroll to position [0, 0]
click at [99, 94] on link "Upgrade" at bounding box center [92, 96] width 53 height 15
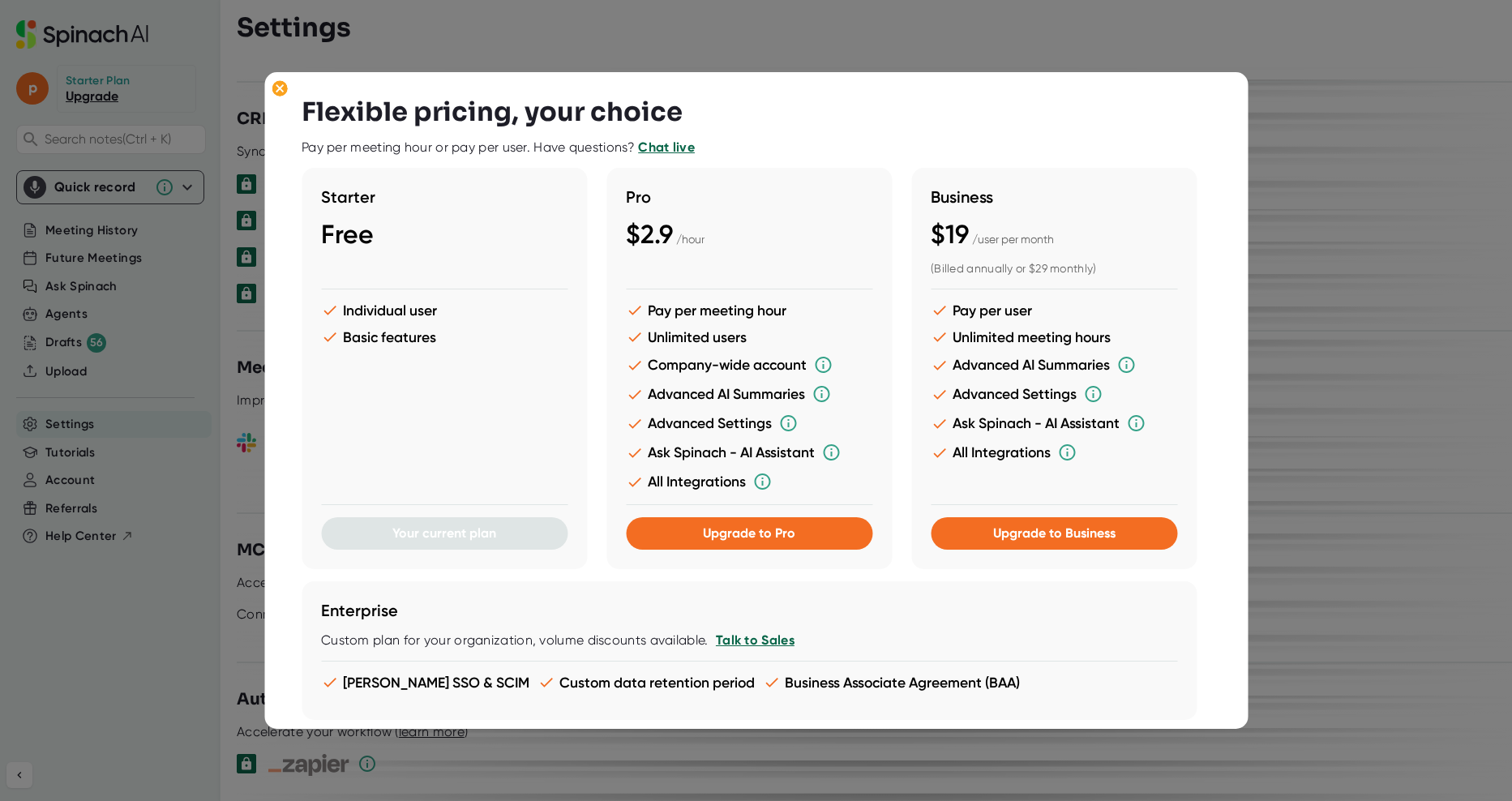
click at [1085, 552] on div "Business $19 / user per month (Billed annually or $29 monthly) Pay per user Unl…" at bounding box center [1054, 369] width 286 height 401
click at [1082, 543] on button "Upgrade to Business" at bounding box center [1053, 533] width 246 height 33
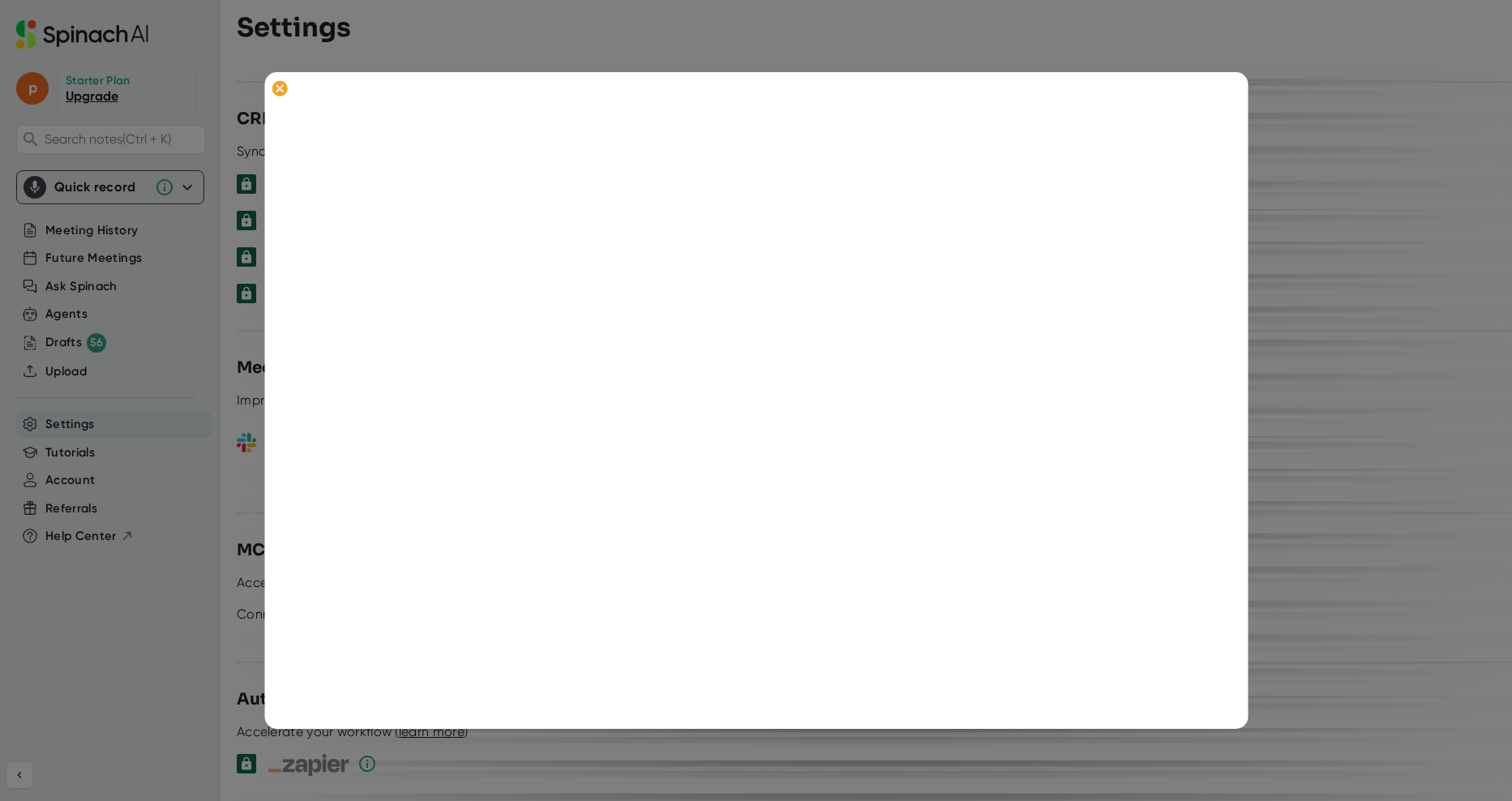
scroll to position [180, 0]
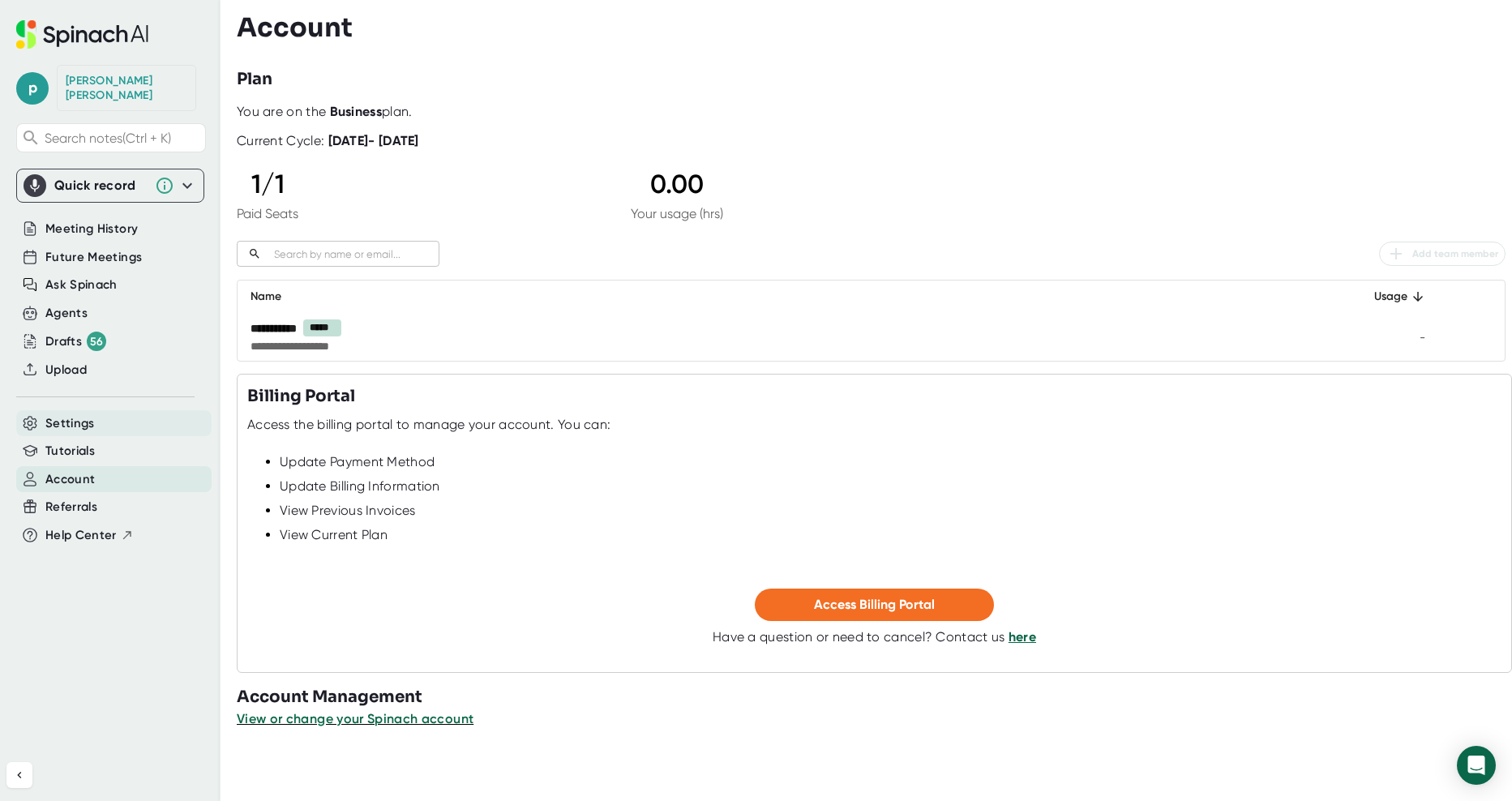
click at [80, 415] on span "Settings" at bounding box center [70, 424] width 50 height 19
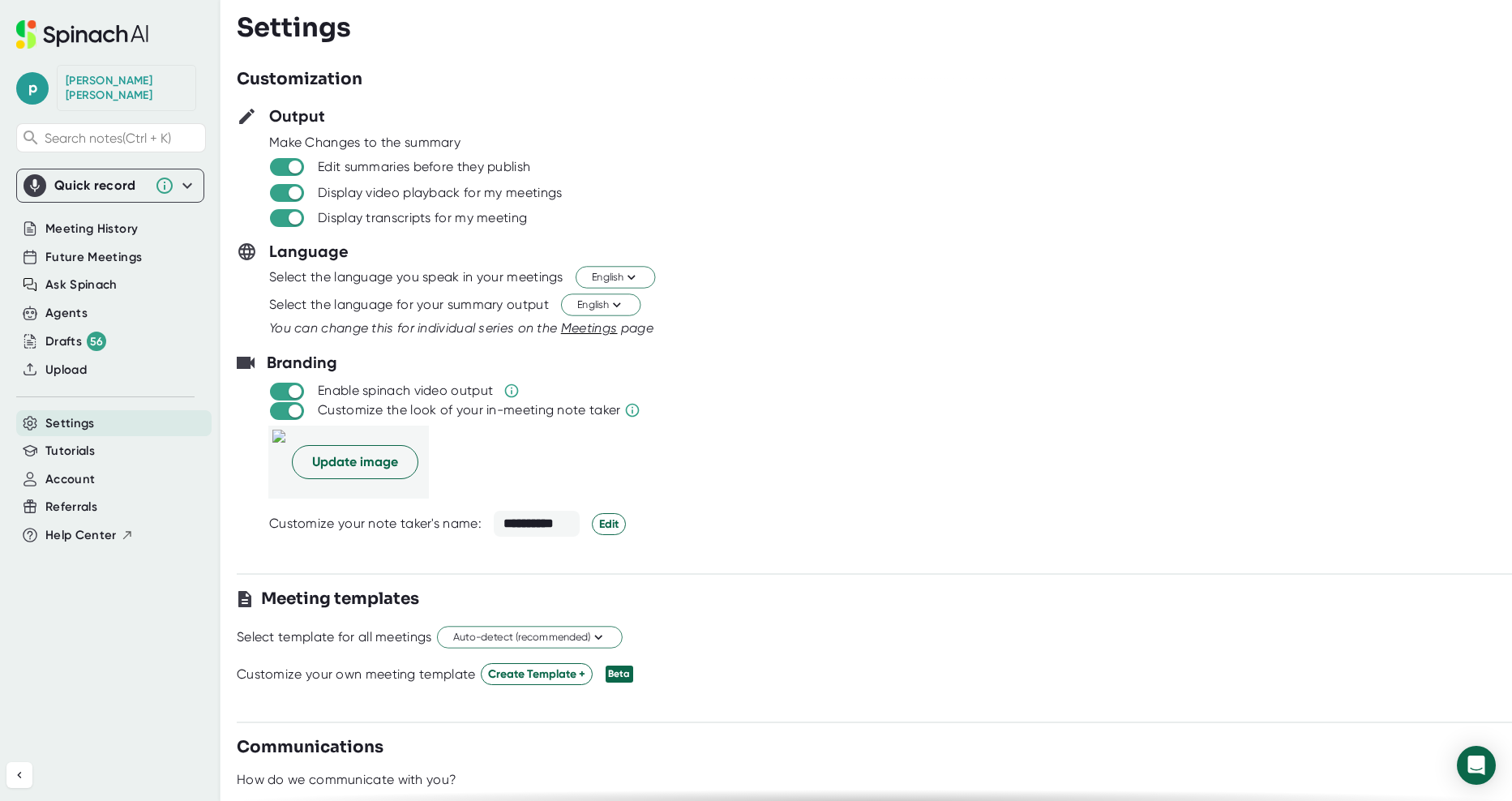
click at [853, 257] on div "Language" at bounding box center [874, 252] width 1275 height 24
click at [92, 470] on span "Account" at bounding box center [70, 479] width 50 height 19
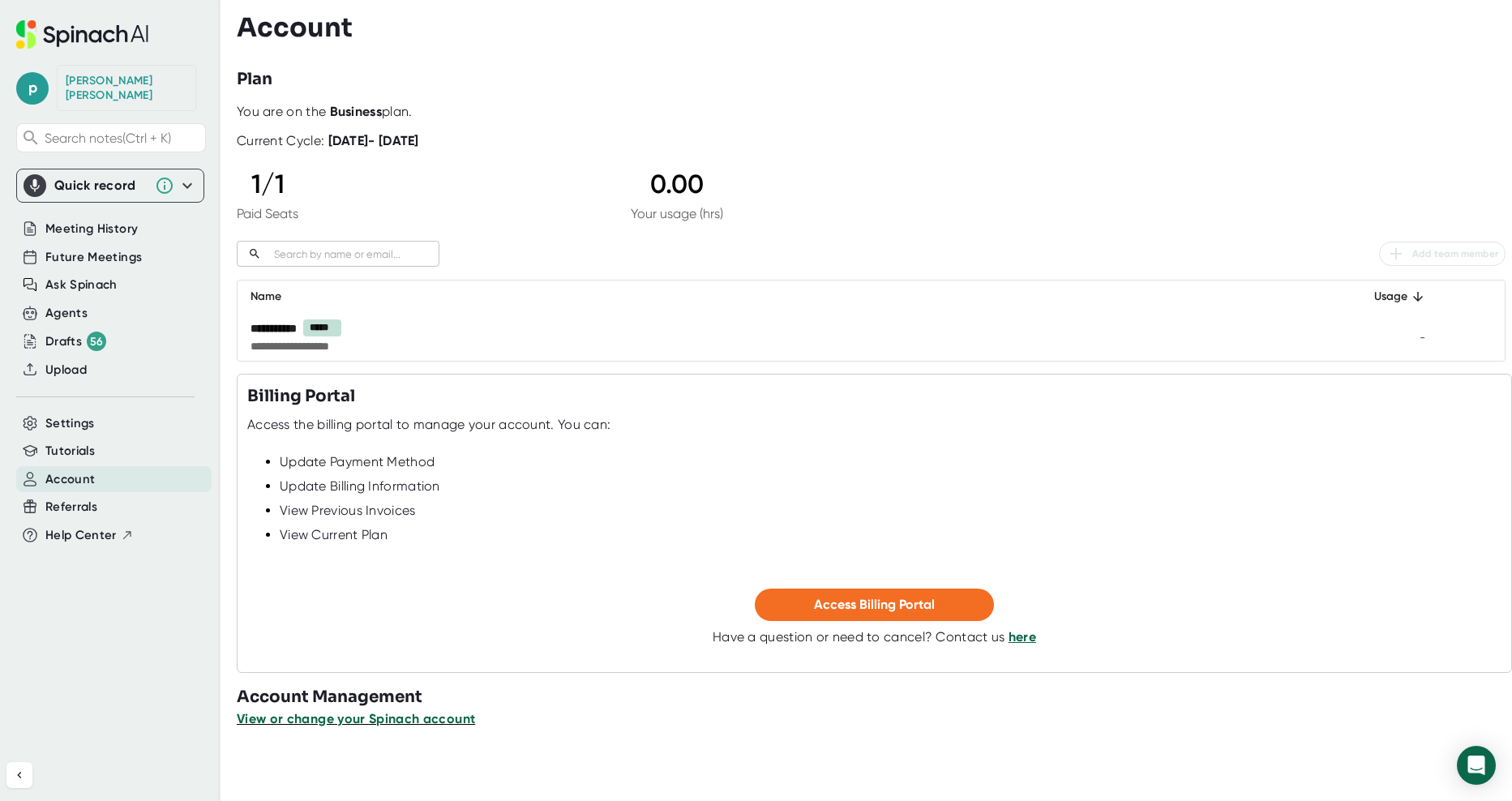
click at [378, 718] on span "View or change your Spinach account" at bounding box center [356, 719] width 239 height 15
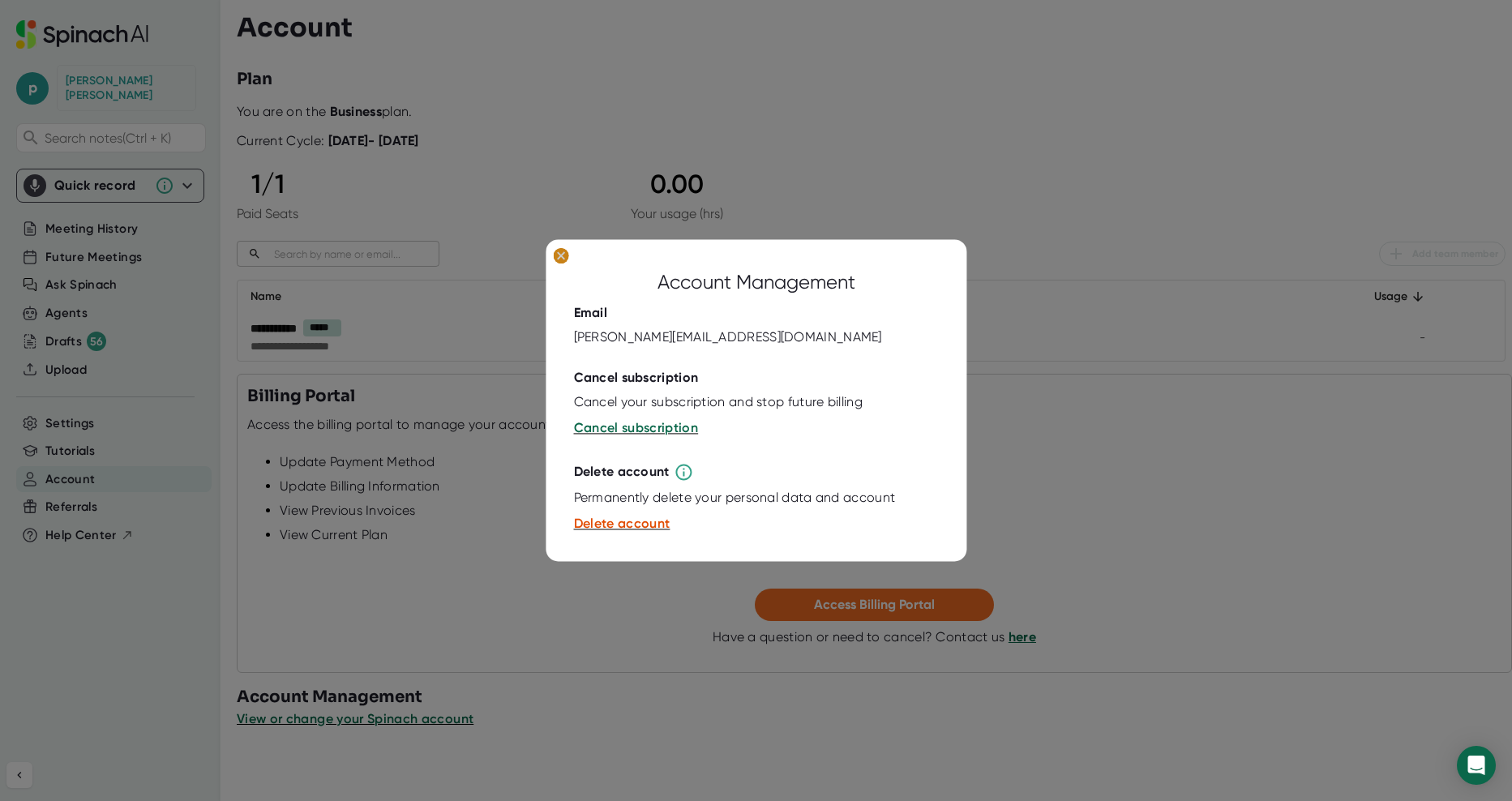
click at [556, 257] on ellipse at bounding box center [560, 256] width 15 height 16
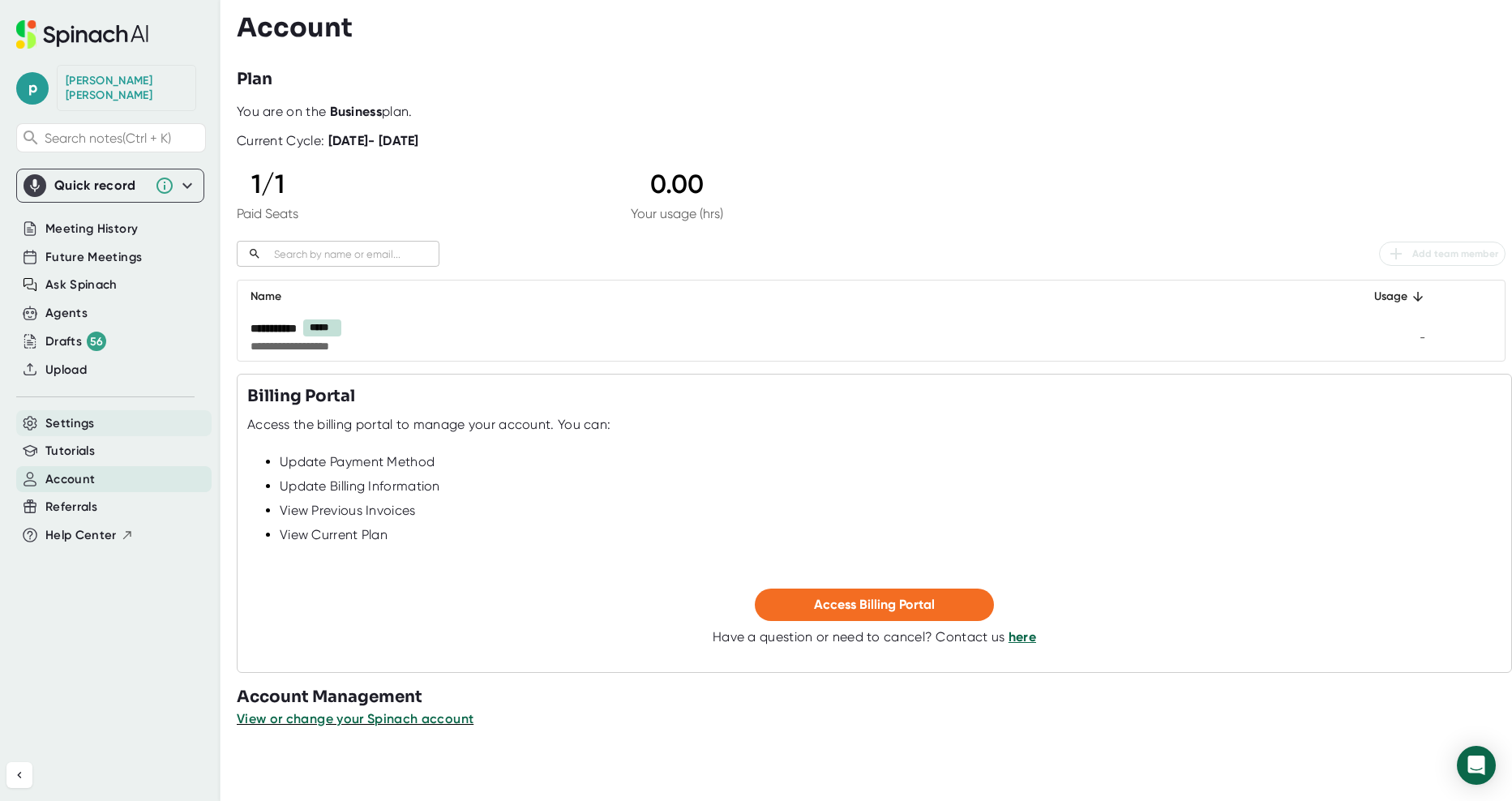
click at [136, 411] on div "Settings" at bounding box center [114, 424] width 195 height 26
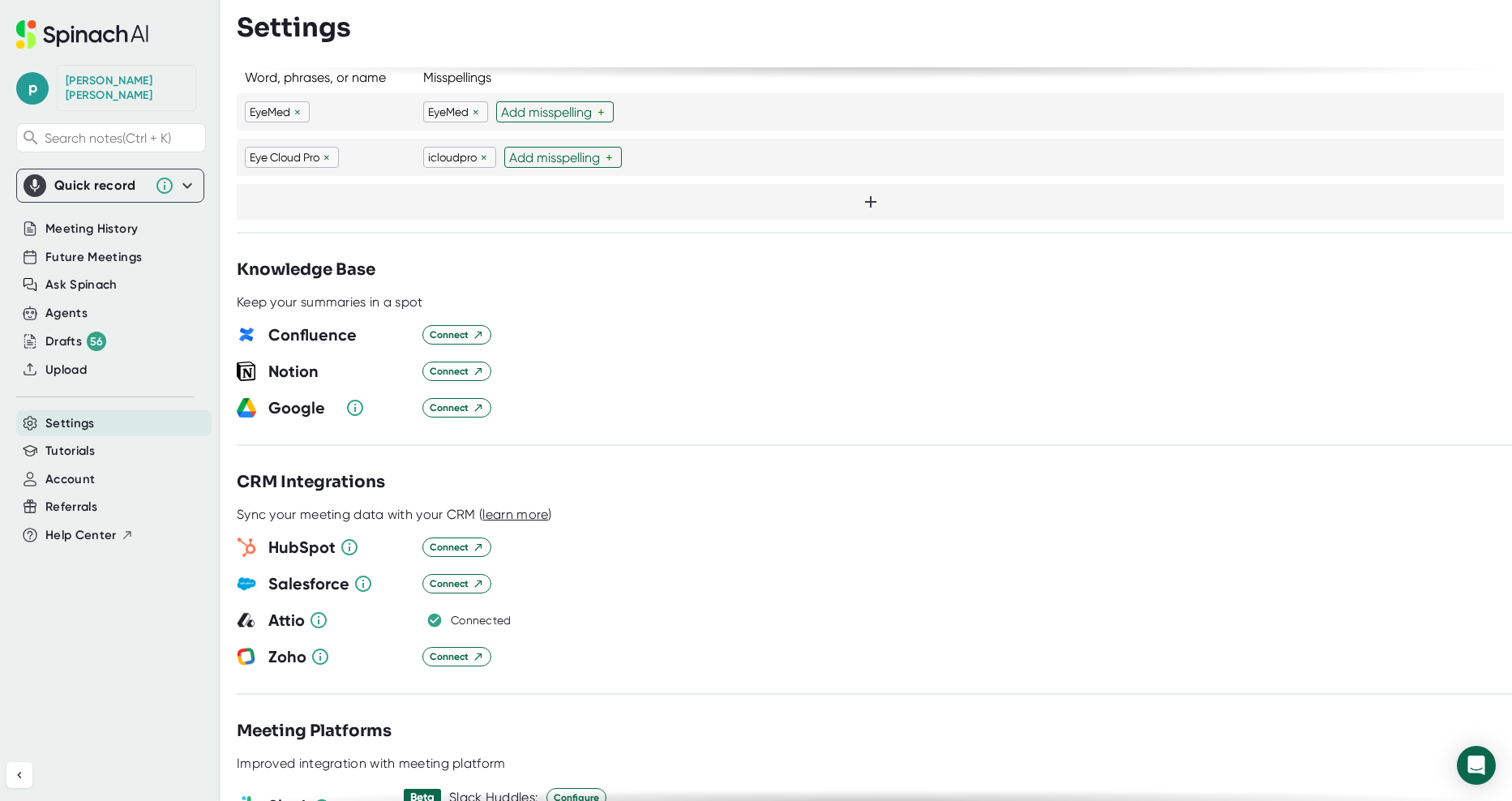
scroll to position [1586, 0]
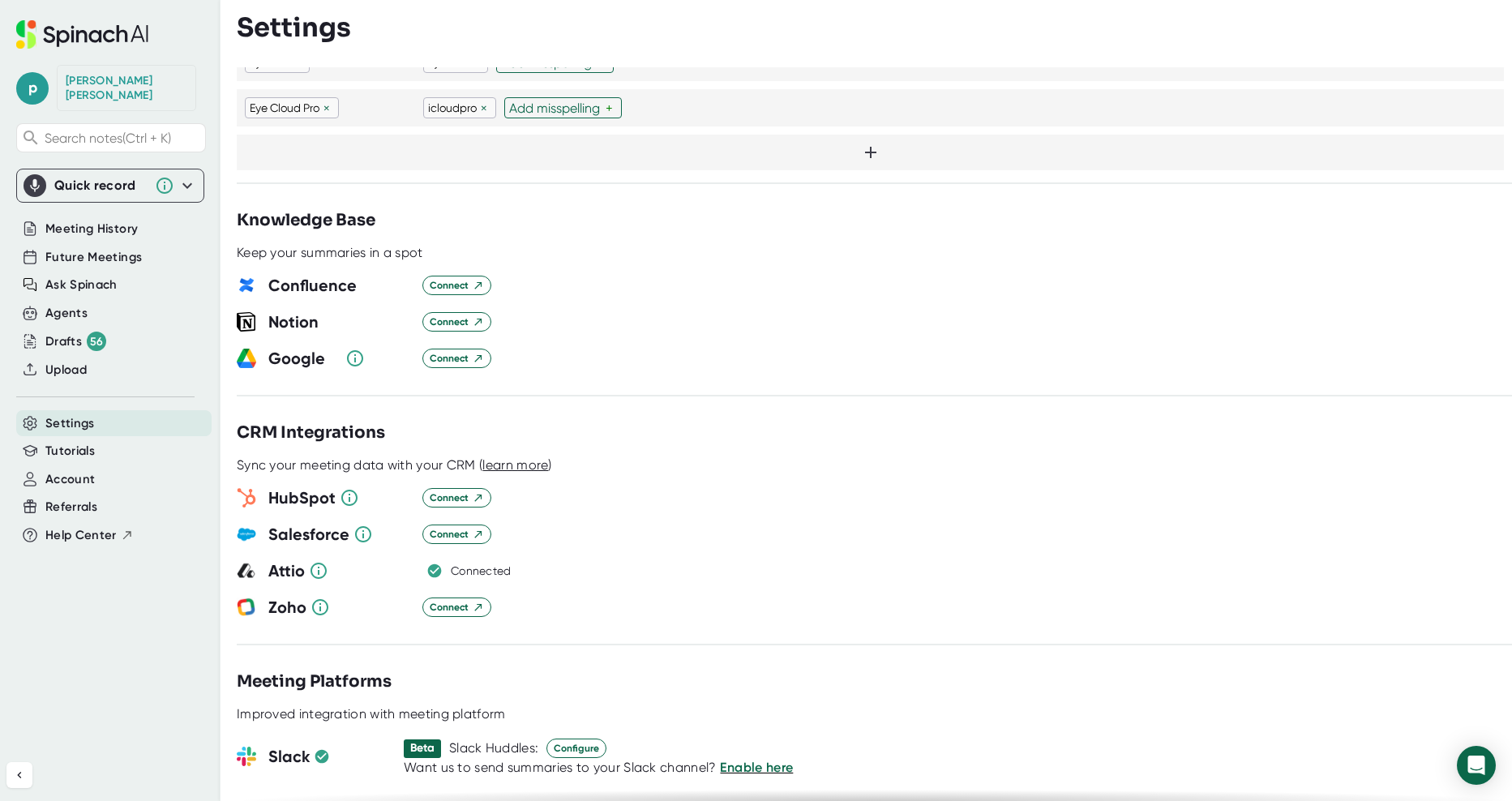
click at [647, 163] on div "**********" at bounding box center [874, 434] width 1275 height 734
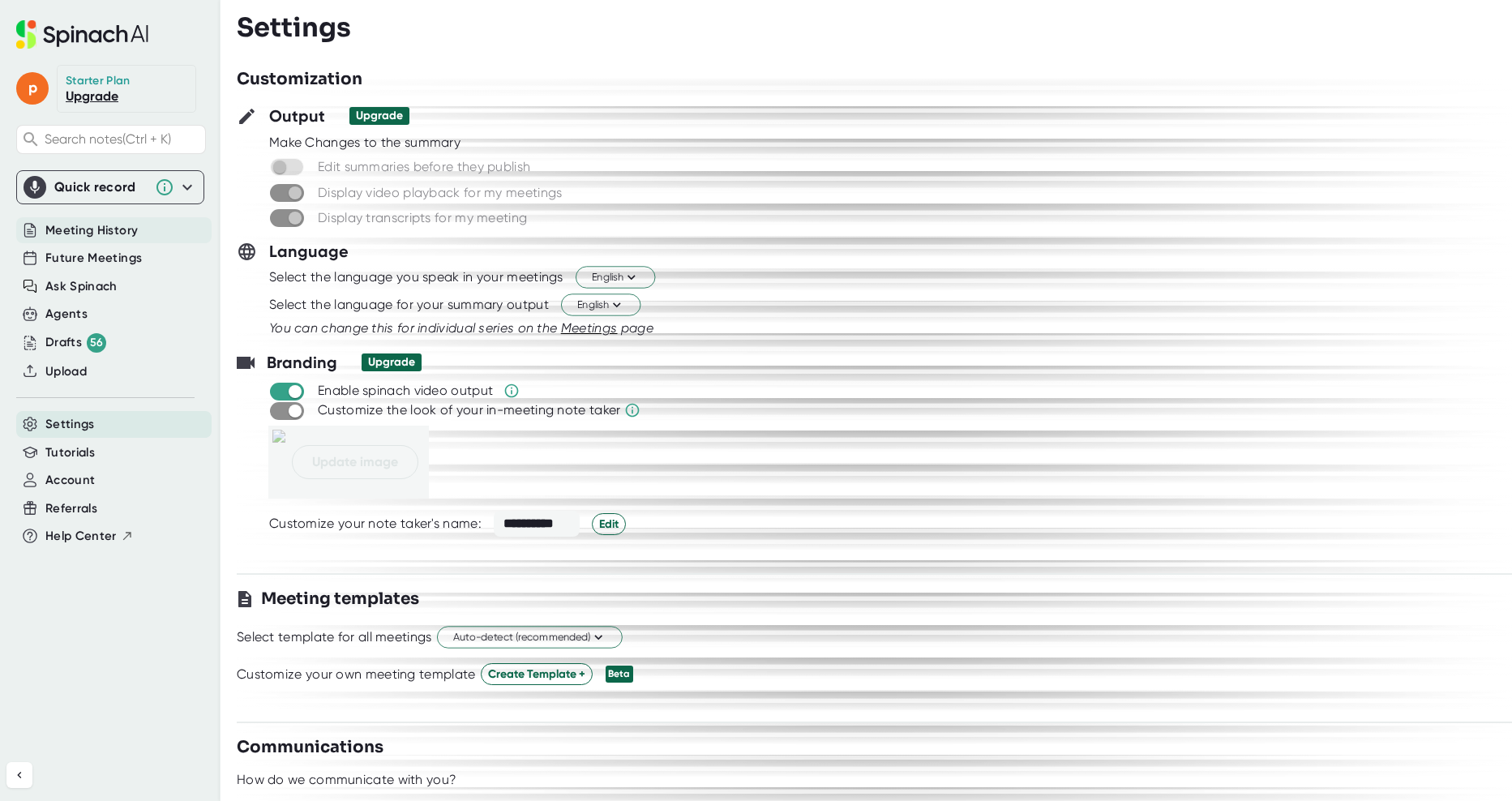
click at [95, 228] on span "Meeting History" at bounding box center [91, 231] width 92 height 19
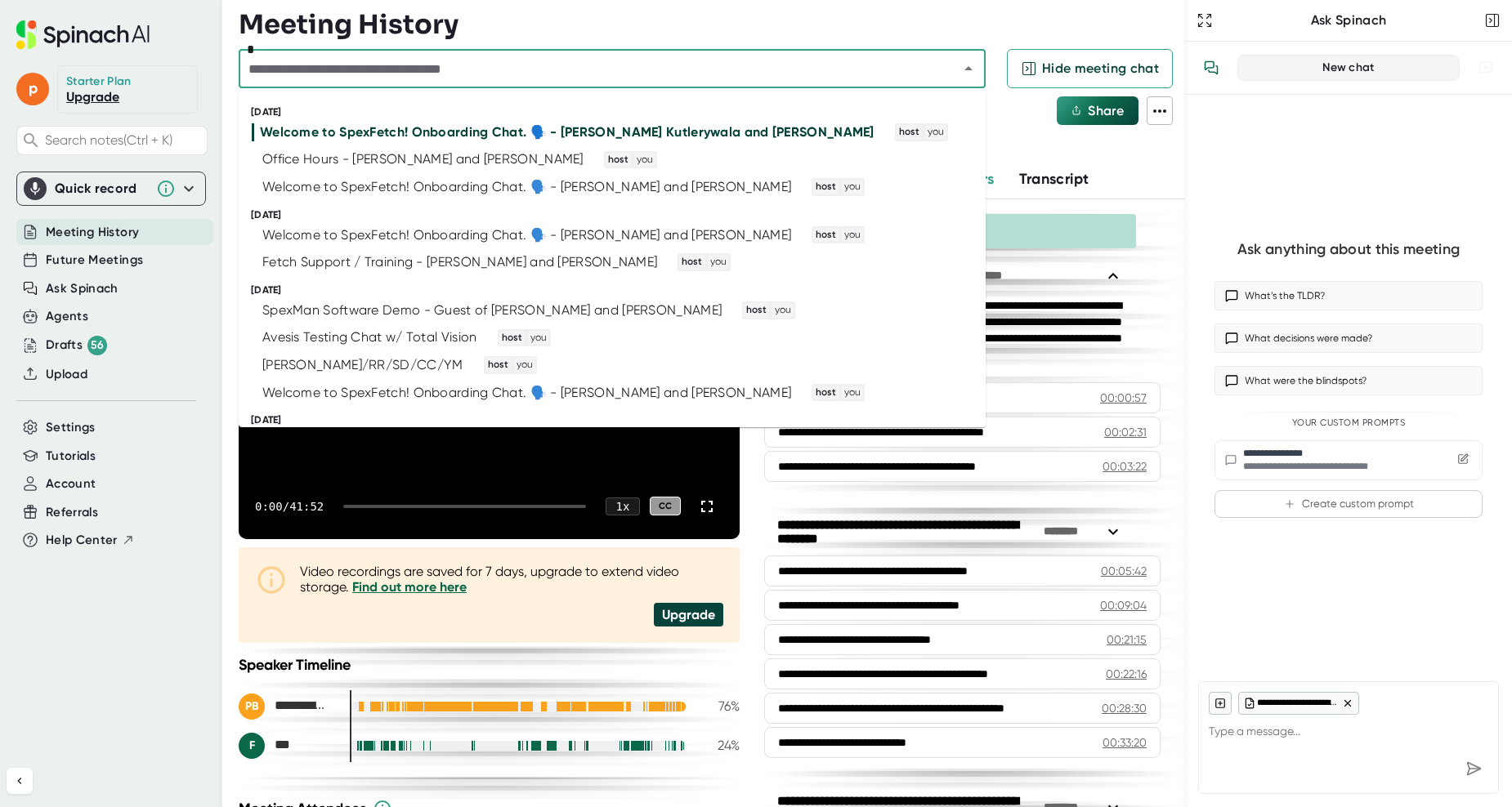
click at [557, 63] on input "text" at bounding box center [587, 68] width 689 height 23
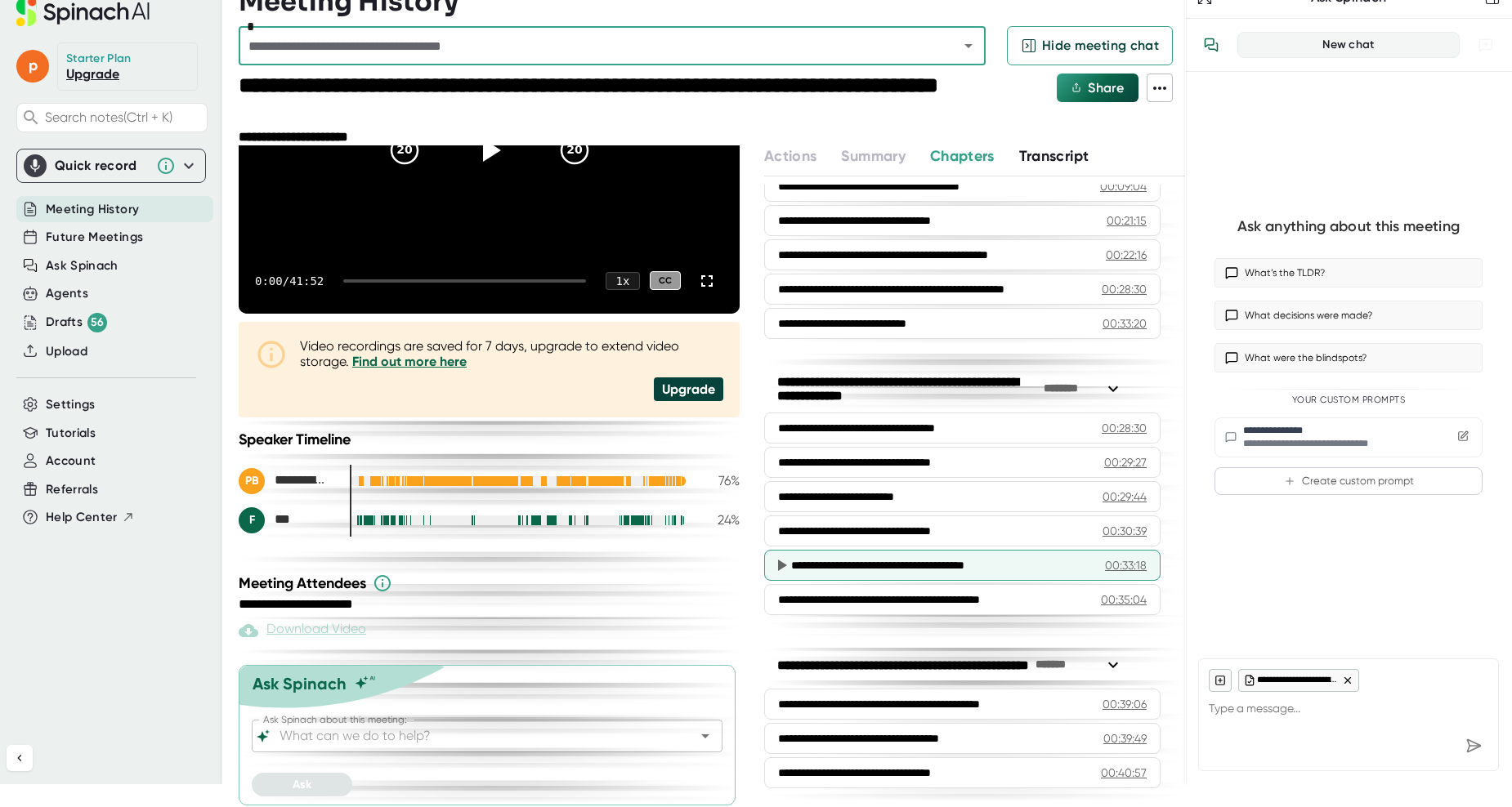
scroll to position [29, 0]
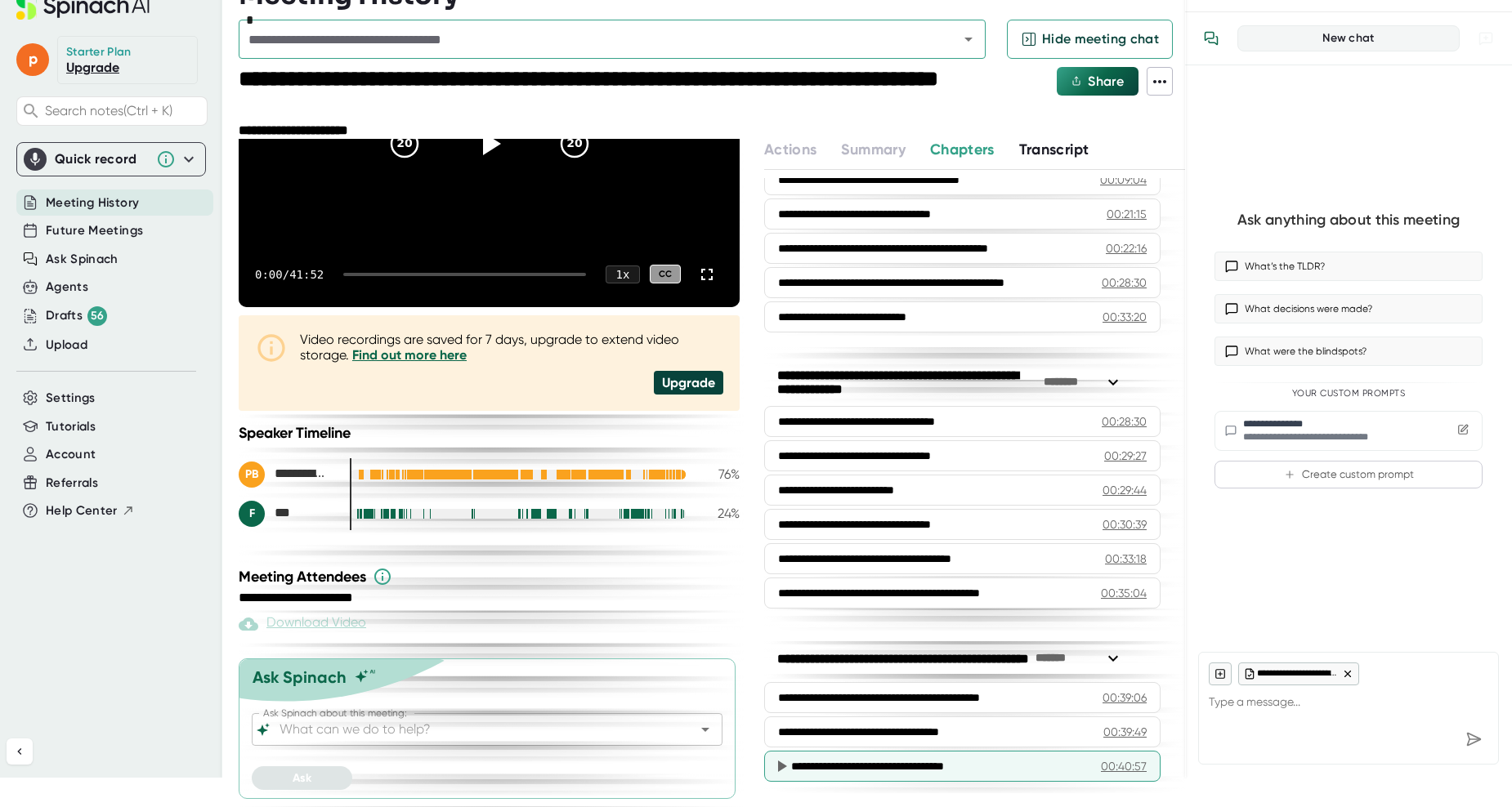
click at [945, 771] on div "**********" at bounding box center [927, 766] width 273 height 16
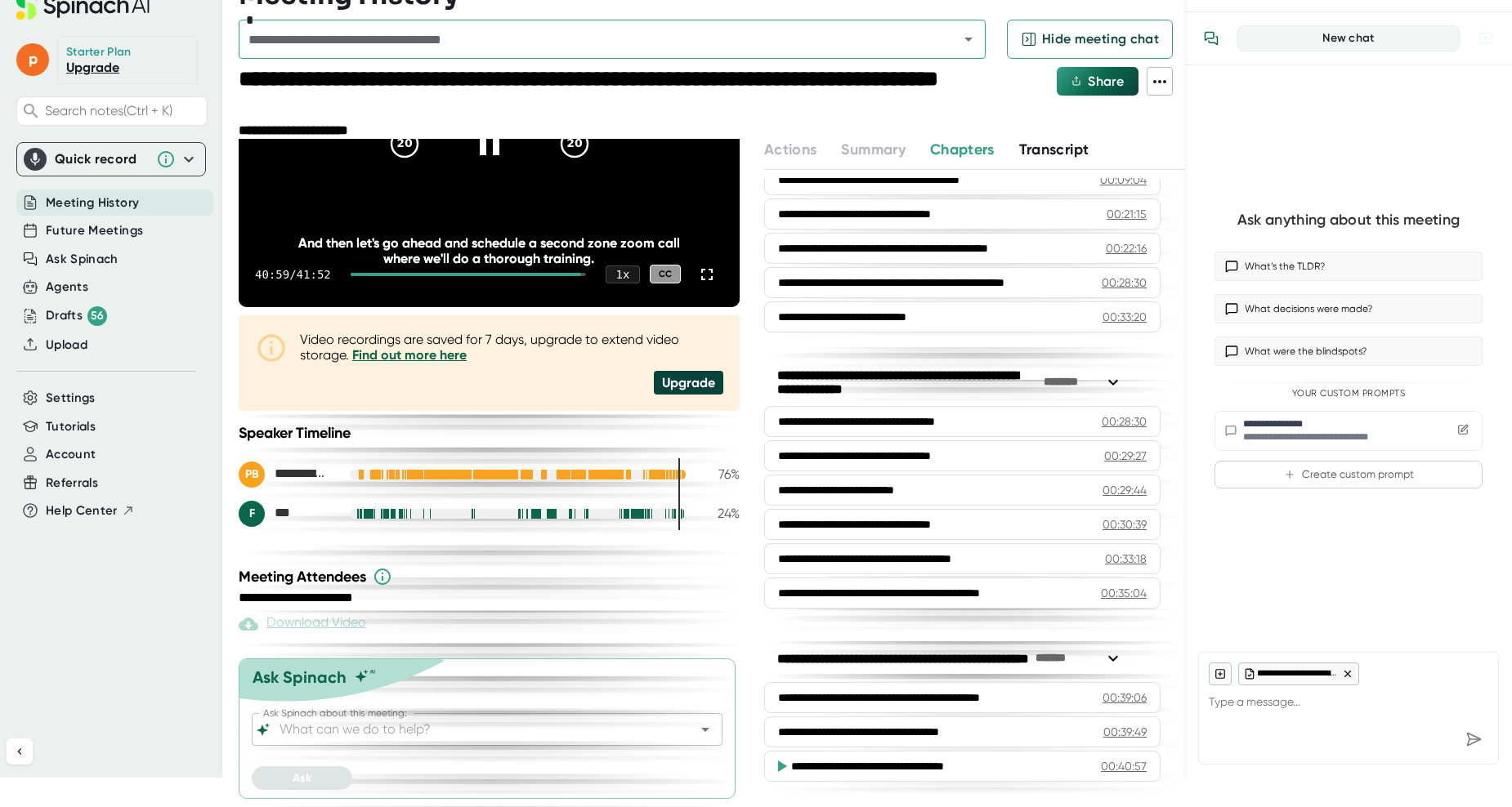
click at [945, 771] on div "**********" at bounding box center [927, 766] width 273 height 16
click at [1239, 705] on textarea at bounding box center [1348, 705] width 279 height 39
type textarea "x"
type textarea "w"
type textarea "x"
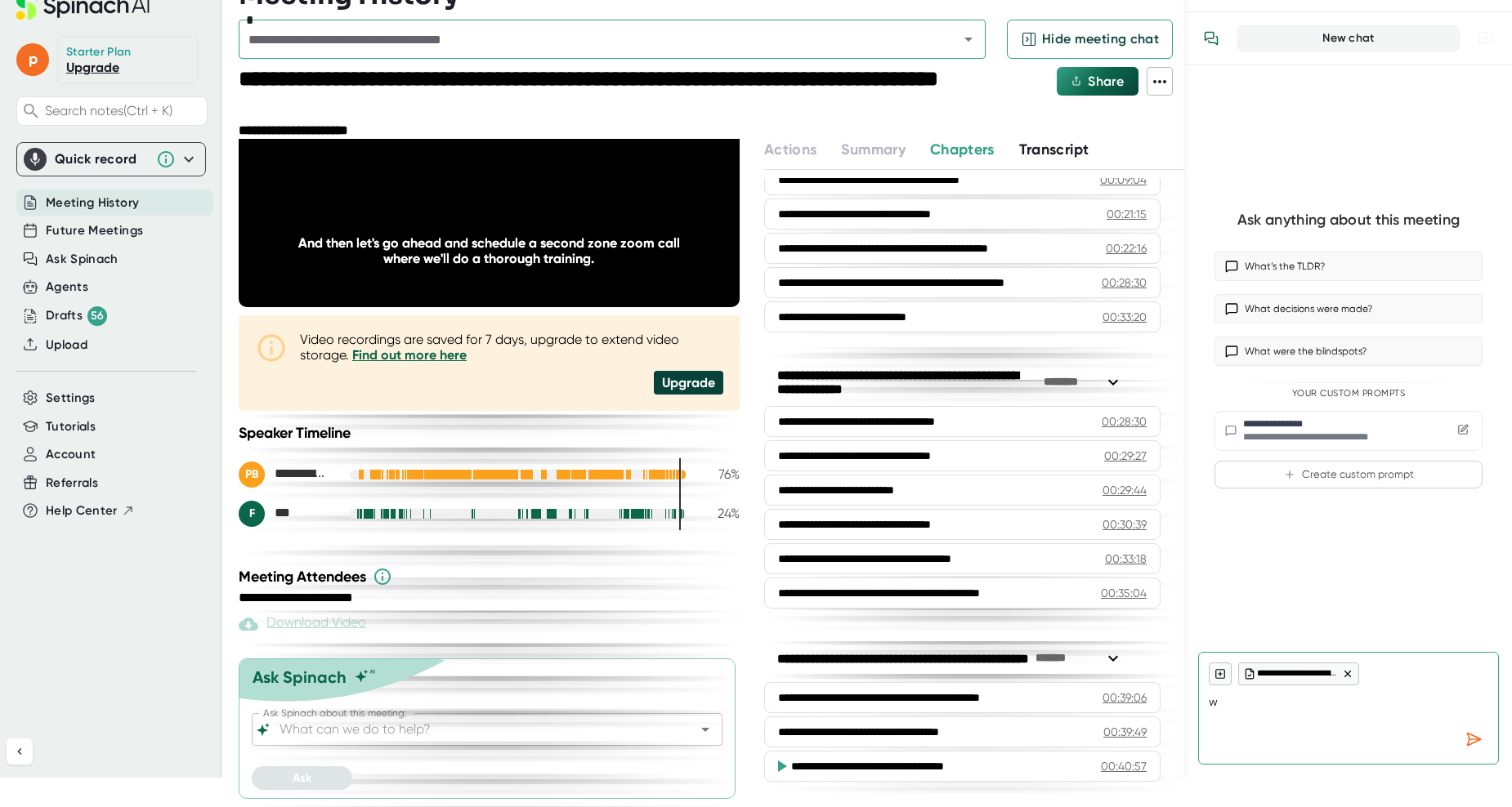
type textarea "wh"
type textarea "x"
type textarea "wha"
type textarea "x"
type textarea "what"
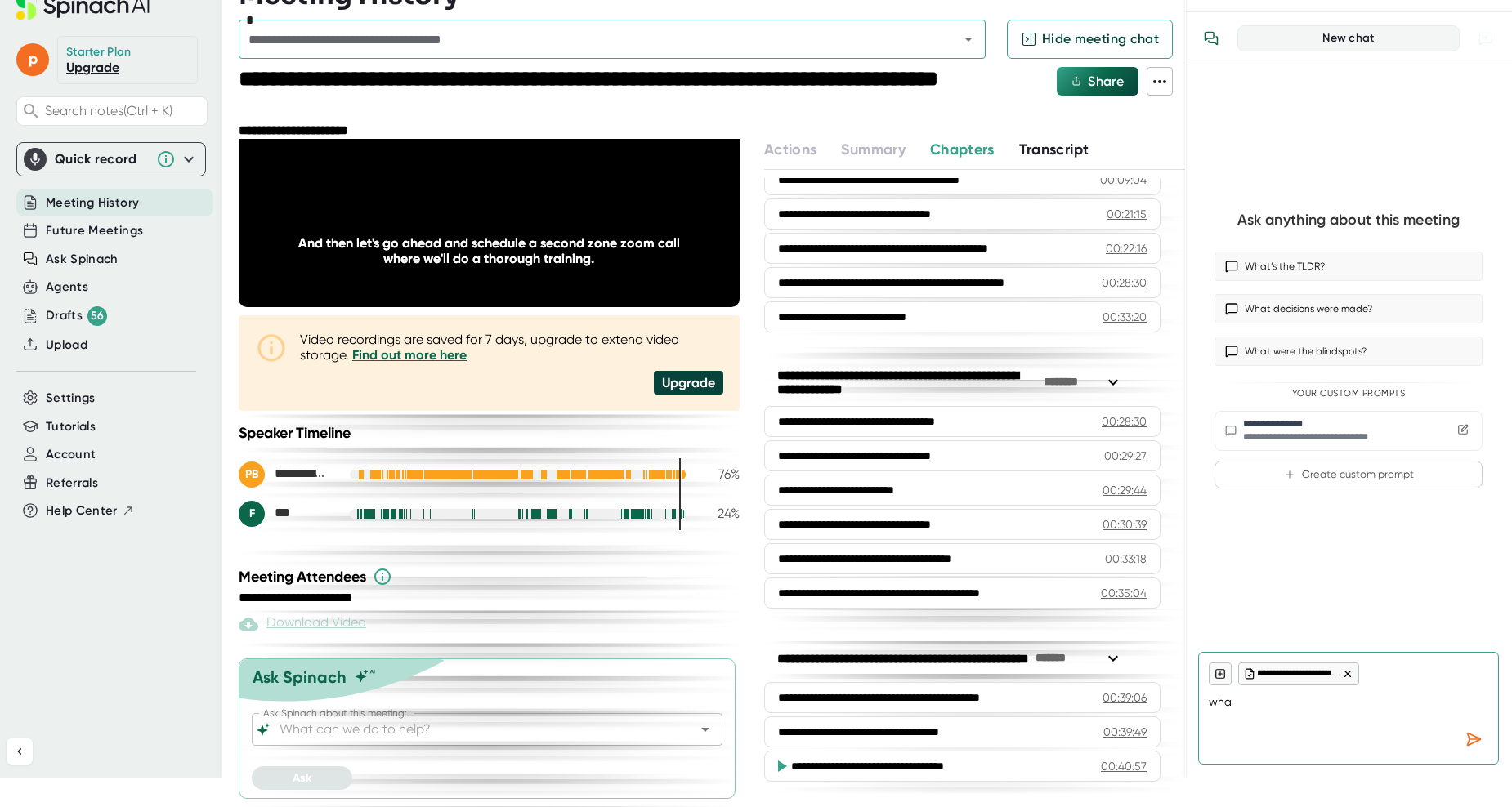
type textarea "x"
type textarea "what"
type textarea "x"
type textarea "what ti"
type textarea "x"
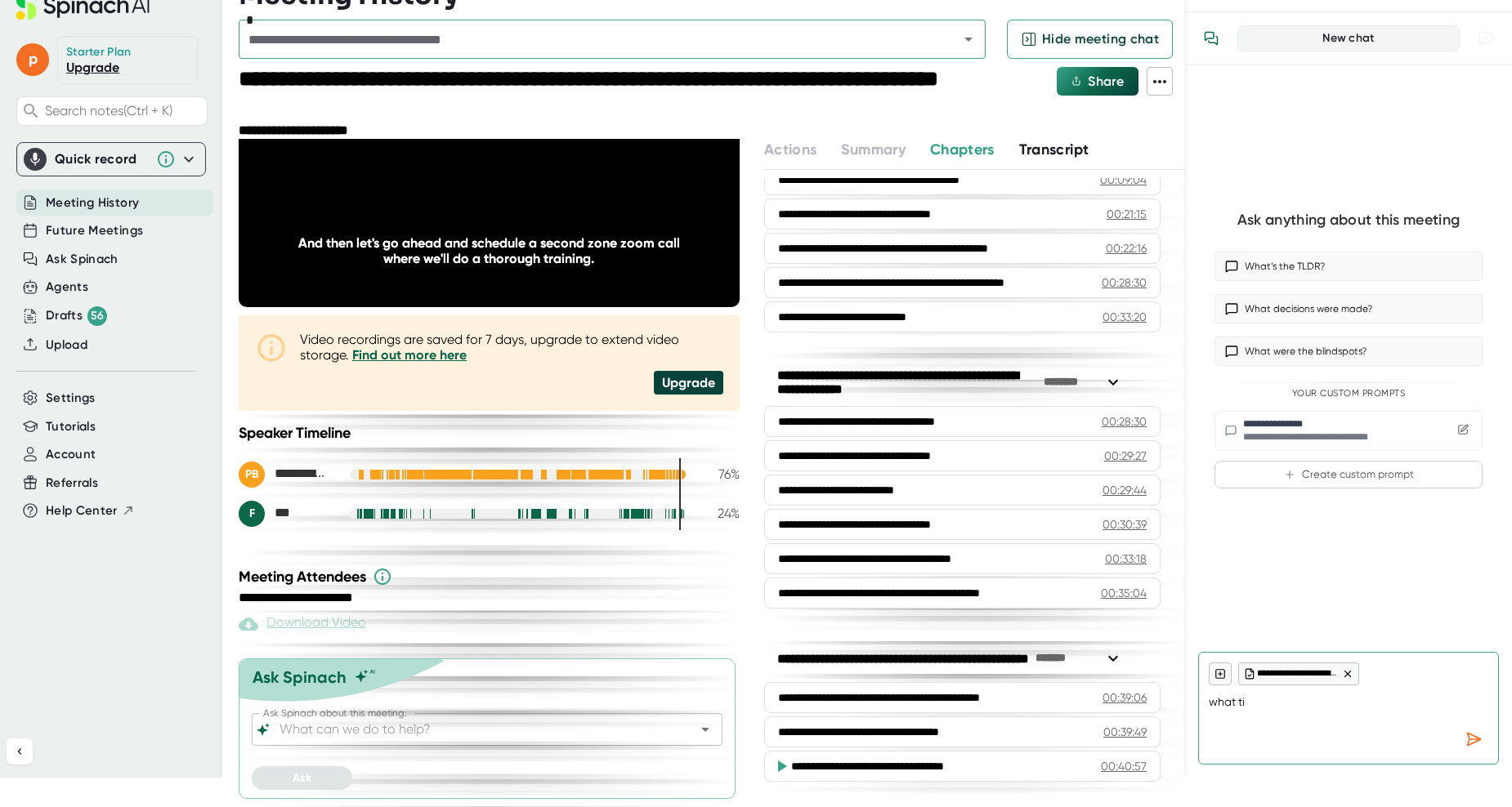
type textarea "what [PERSON_NAME]"
type textarea "x"
type textarea "what time"
type textarea "x"
type textarea "what time"
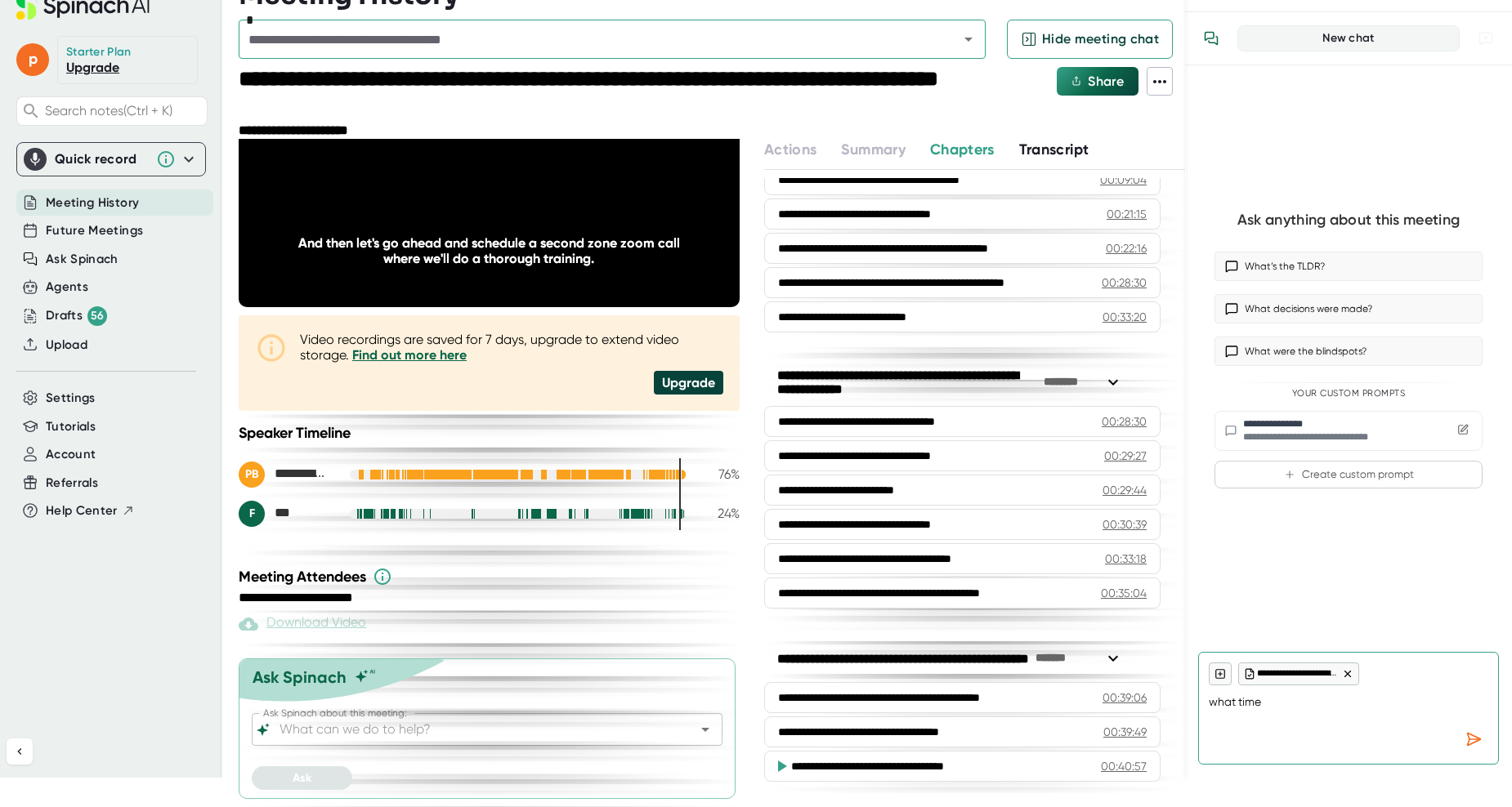
type textarea "x"
type textarea "what time i"
type textarea "x"
type textarea "what time is"
type textarea "x"
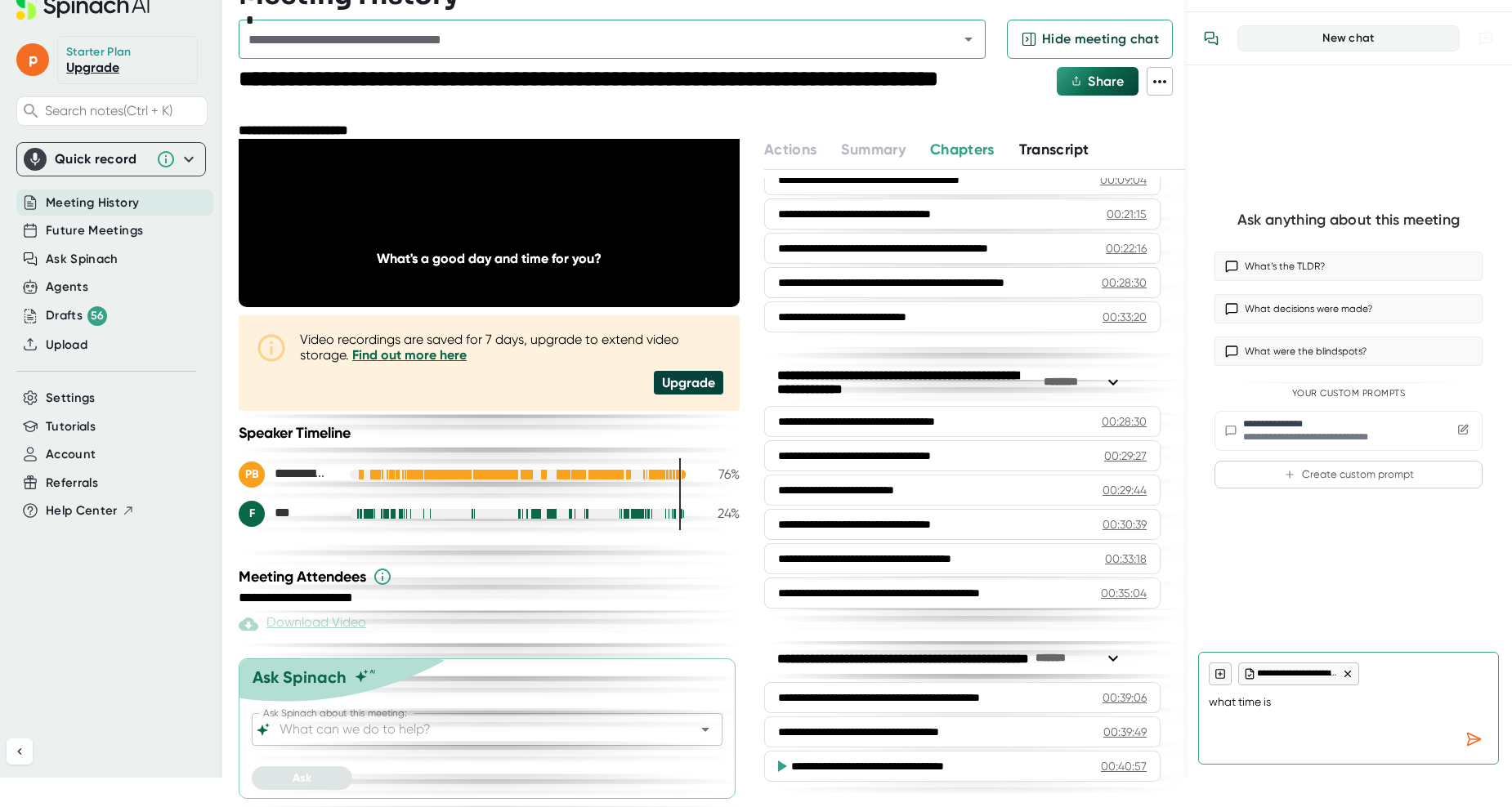
type textarea "what time is"
type textarea "x"
type textarea "what time is n"
type textarea "x"
type textarea "what time is ne"
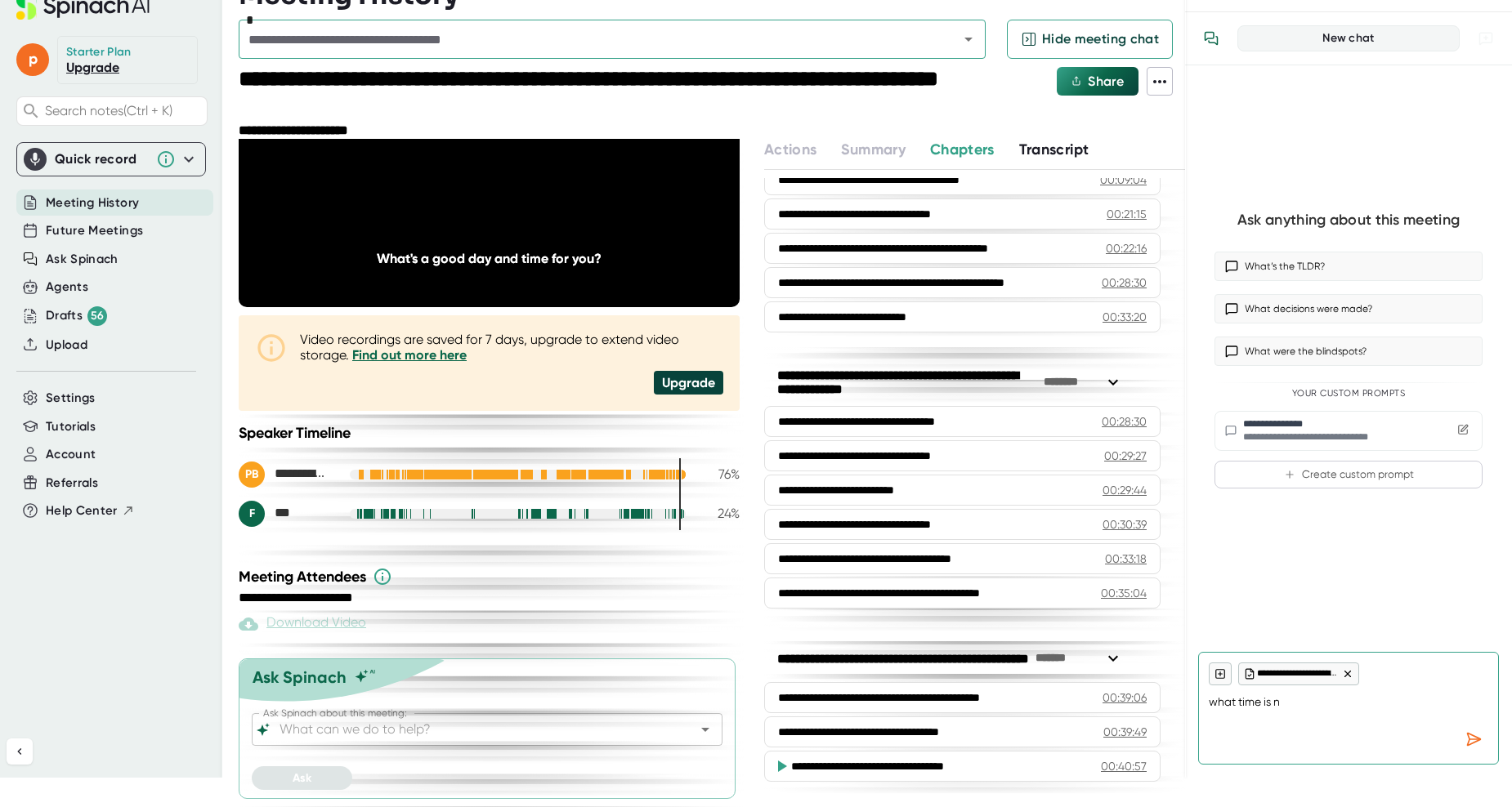
type textarea "x"
type textarea "what time is nex"
type textarea "x"
type textarea "what time is next"
type textarea "x"
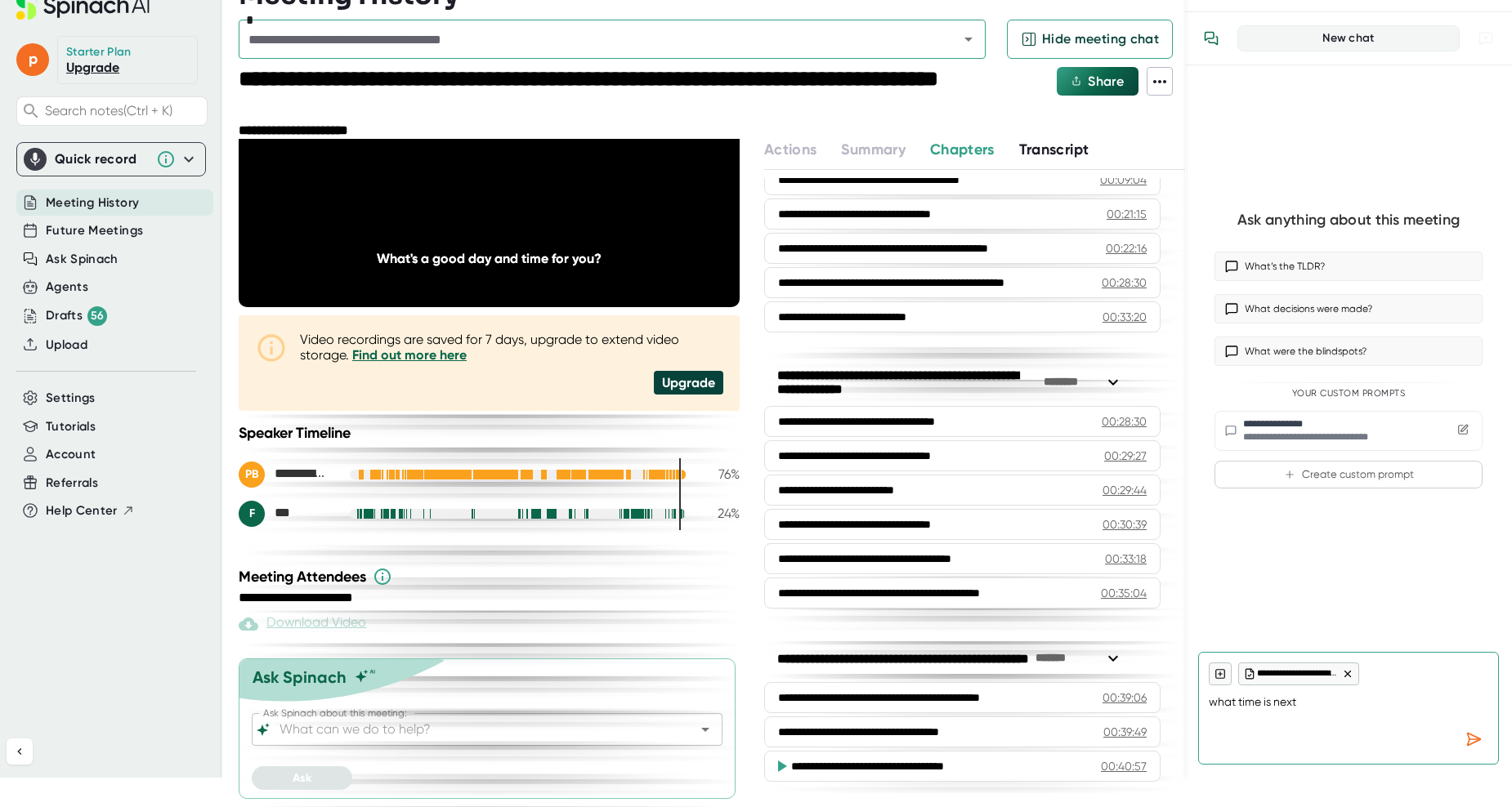
type textarea "what time is next"
type textarea "x"
type textarea "what time is next m"
type textarea "x"
type textarea "what time is next me"
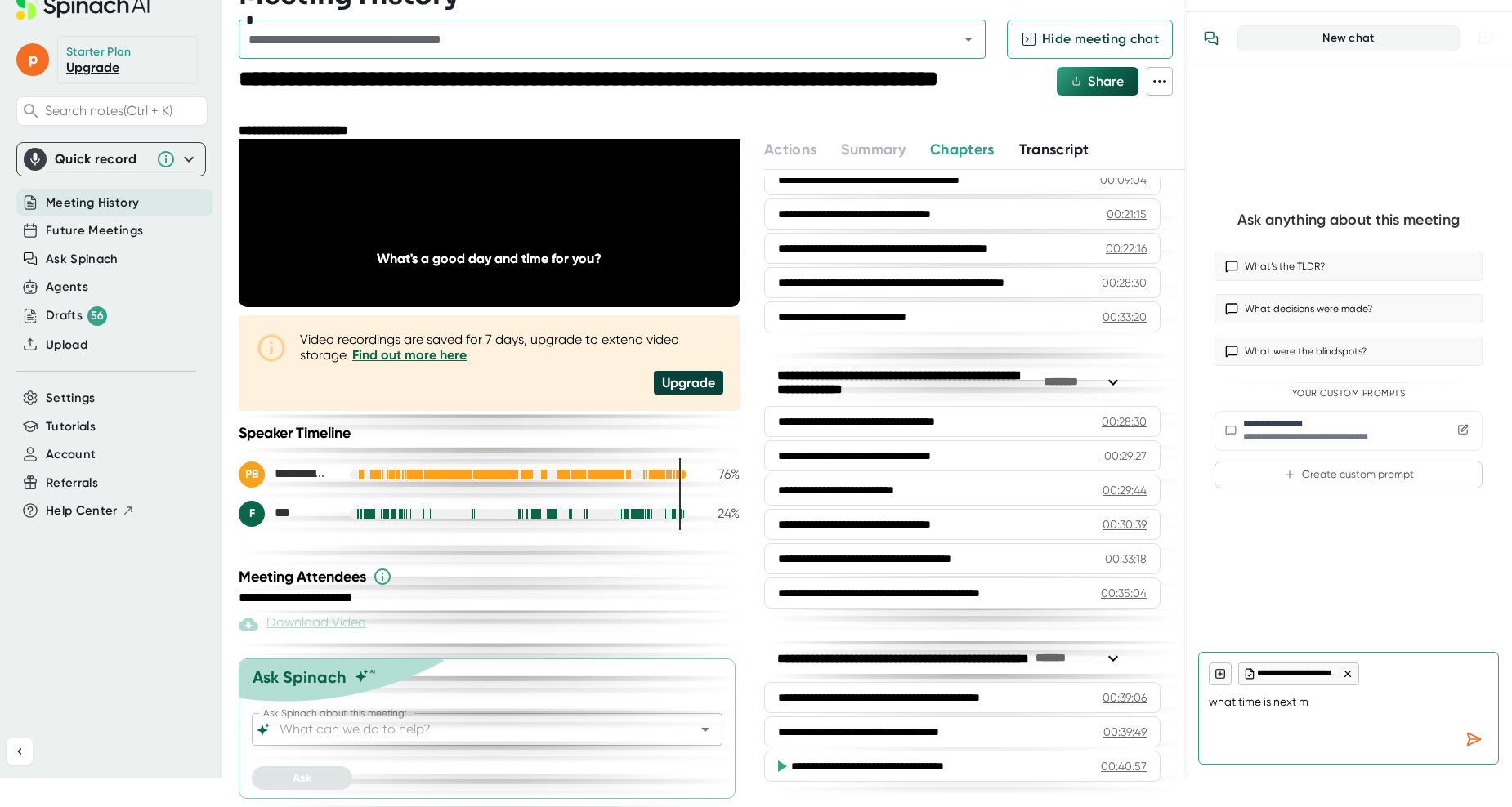
type textarea "x"
type textarea "what time is next met"
type textarea "x"
type textarea "what time is next me"
type textarea "x"
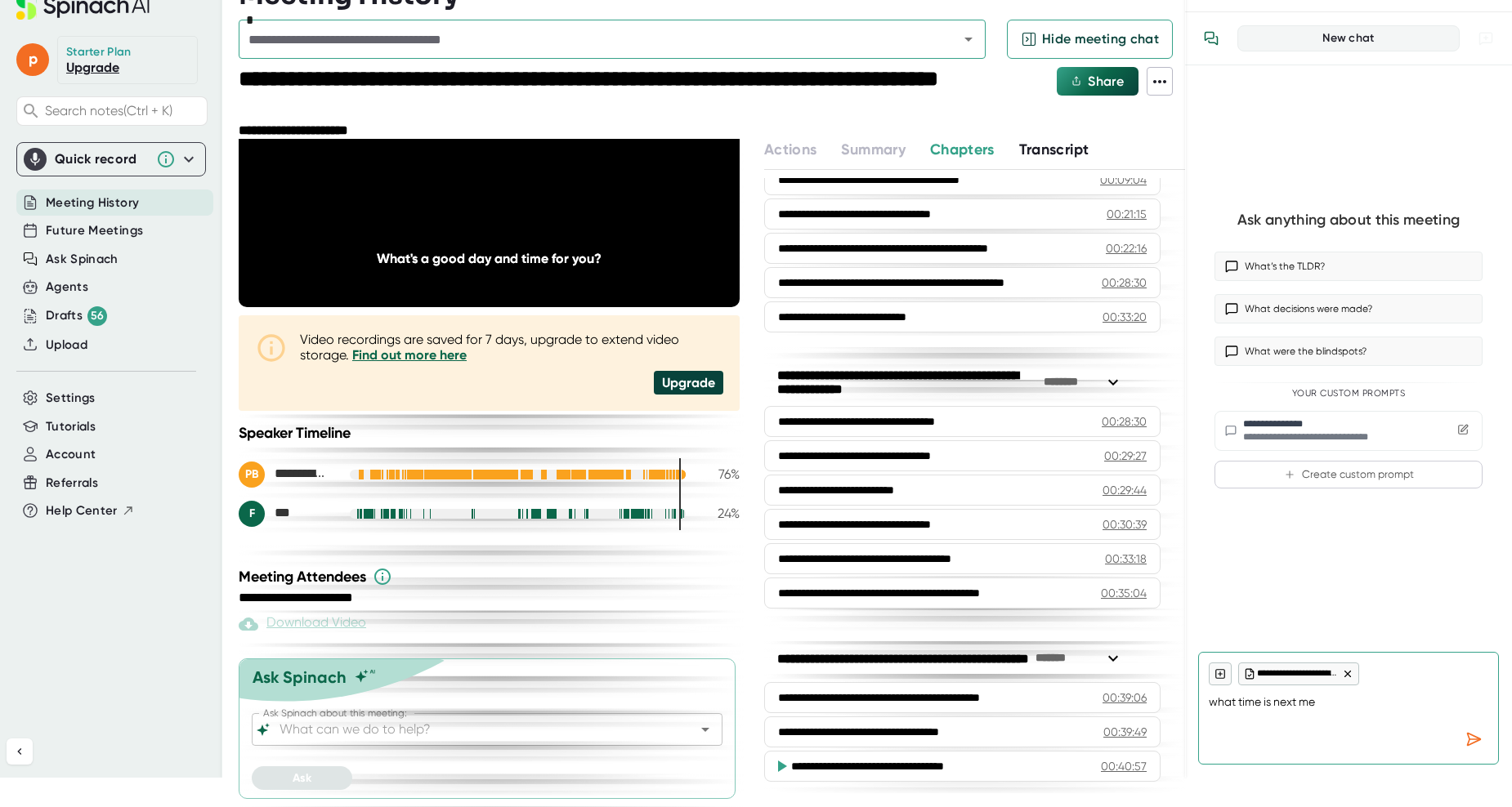
type textarea "what time is next mee"
type textarea "x"
type textarea "what time is next meet"
type textarea "x"
type textarea "what time is next meeto"
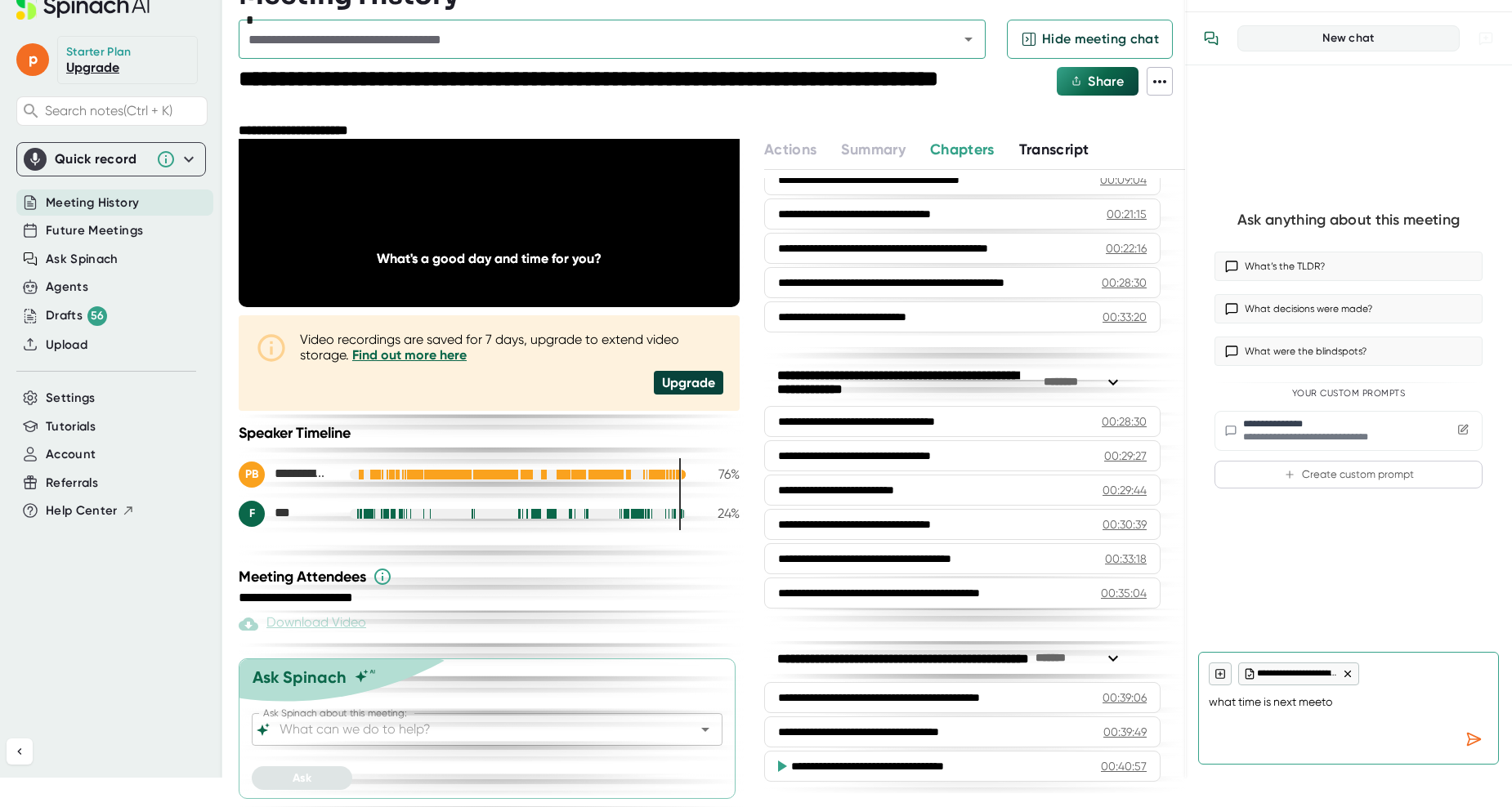
type textarea "x"
type textarea "what time is next meet"
type textarea "x"
type textarea "what time is next meeti"
type textarea "x"
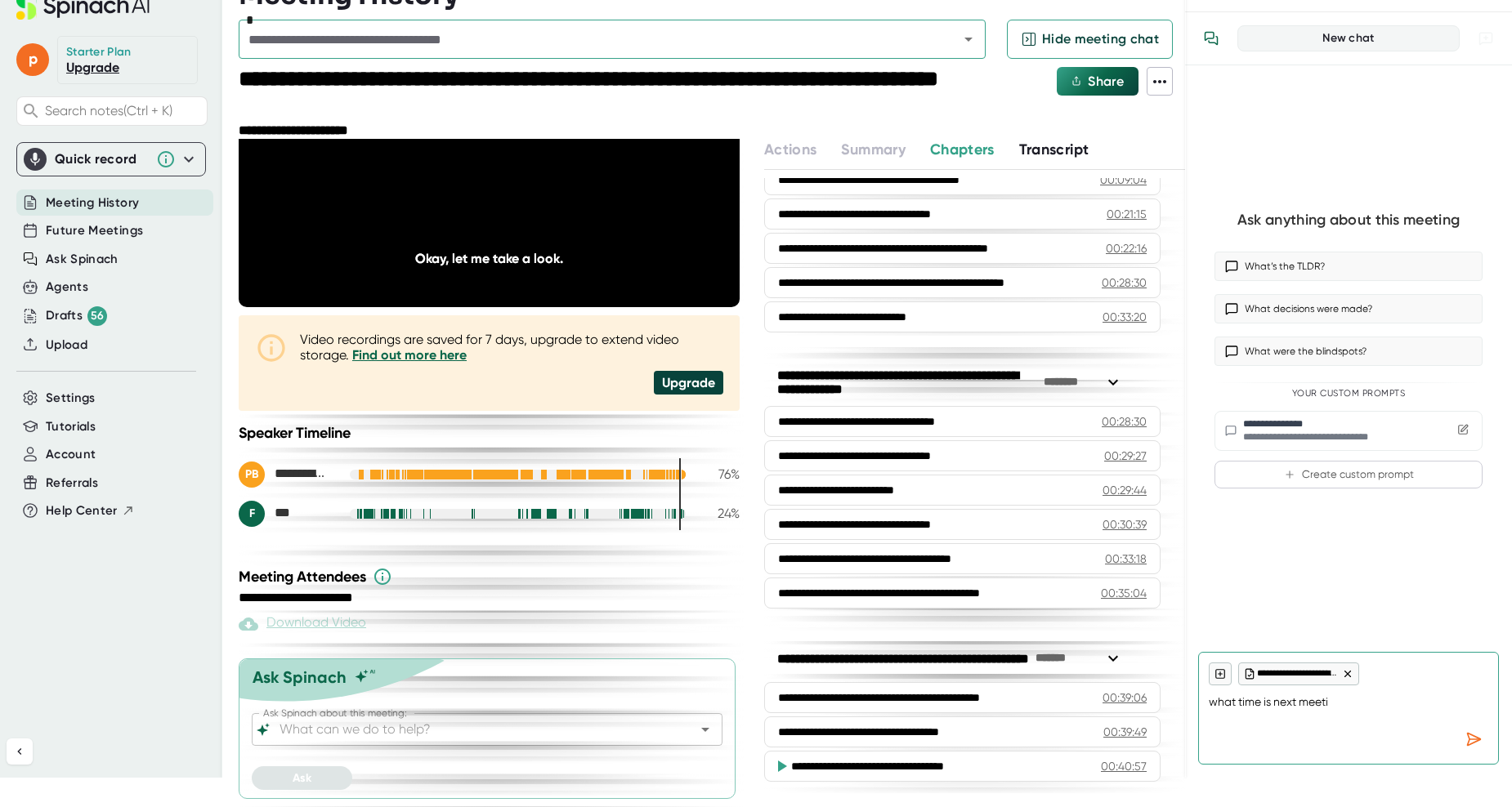
type textarea "what time is next meetin"
type textarea "x"
type textarea "what time is next meeting"
type textarea "x"
type textarea "what time is next meeting"
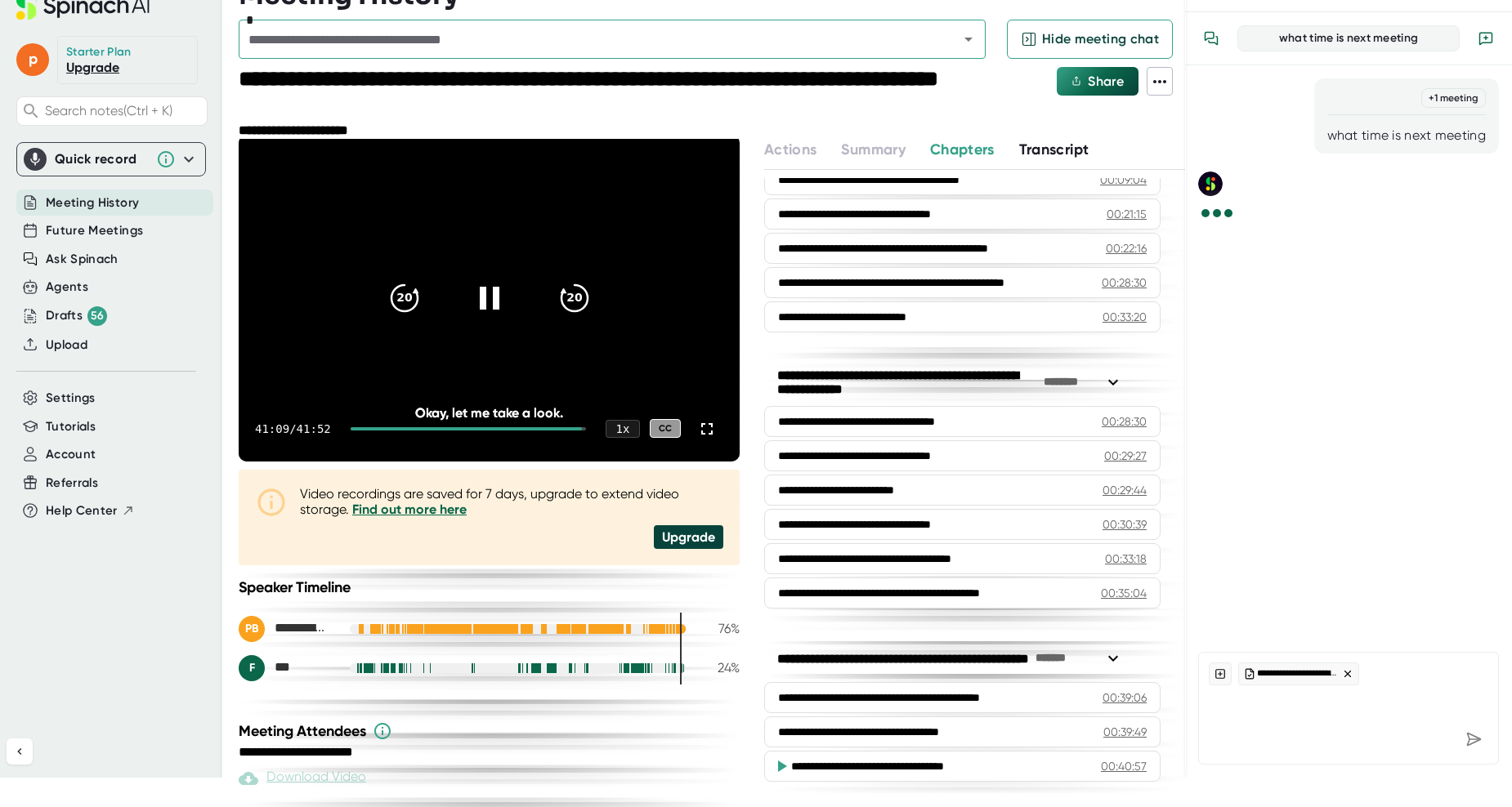
scroll to position [7, 0]
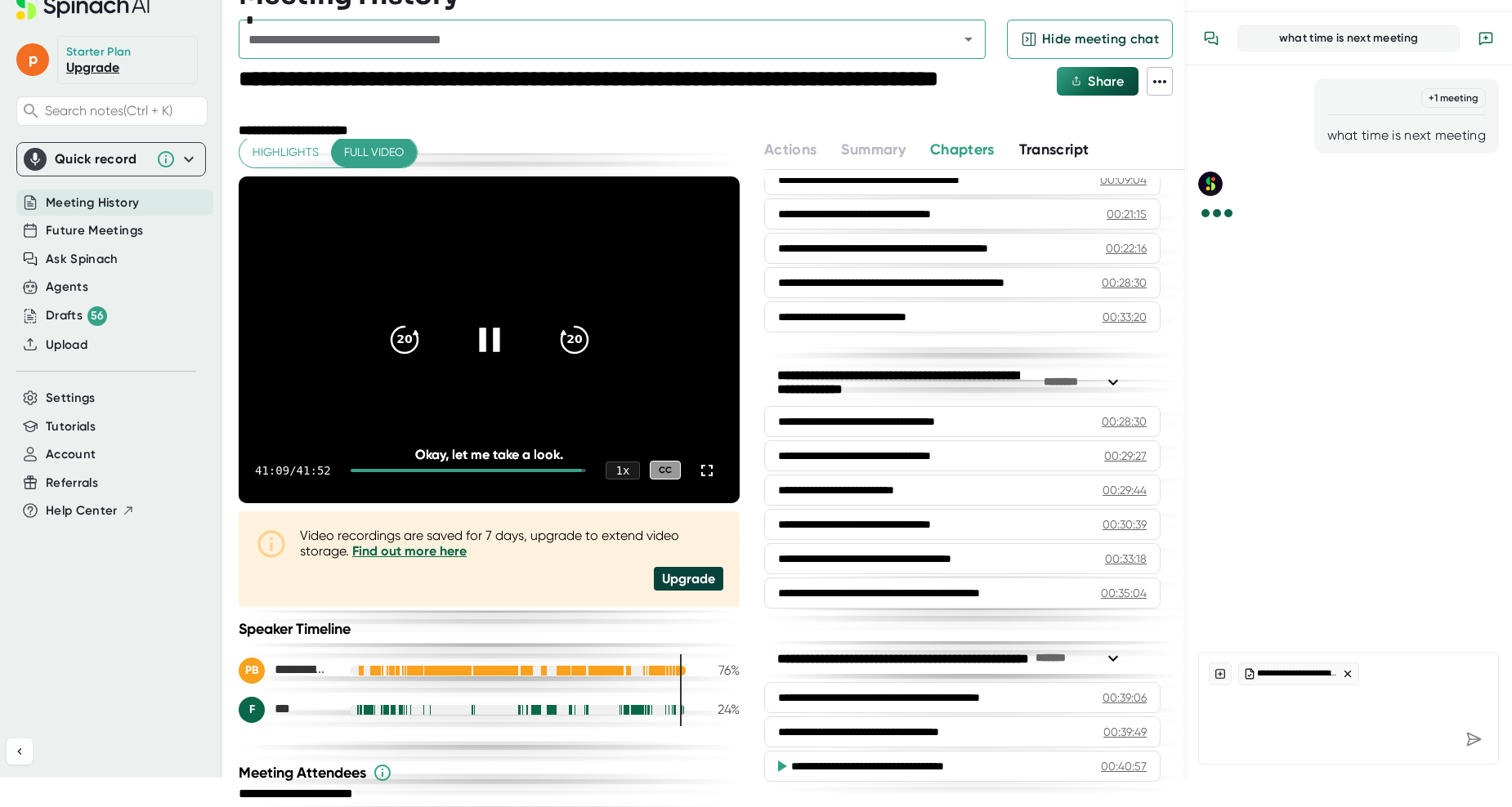
click at [480, 337] on icon at bounding box center [488, 338] width 41 height 41
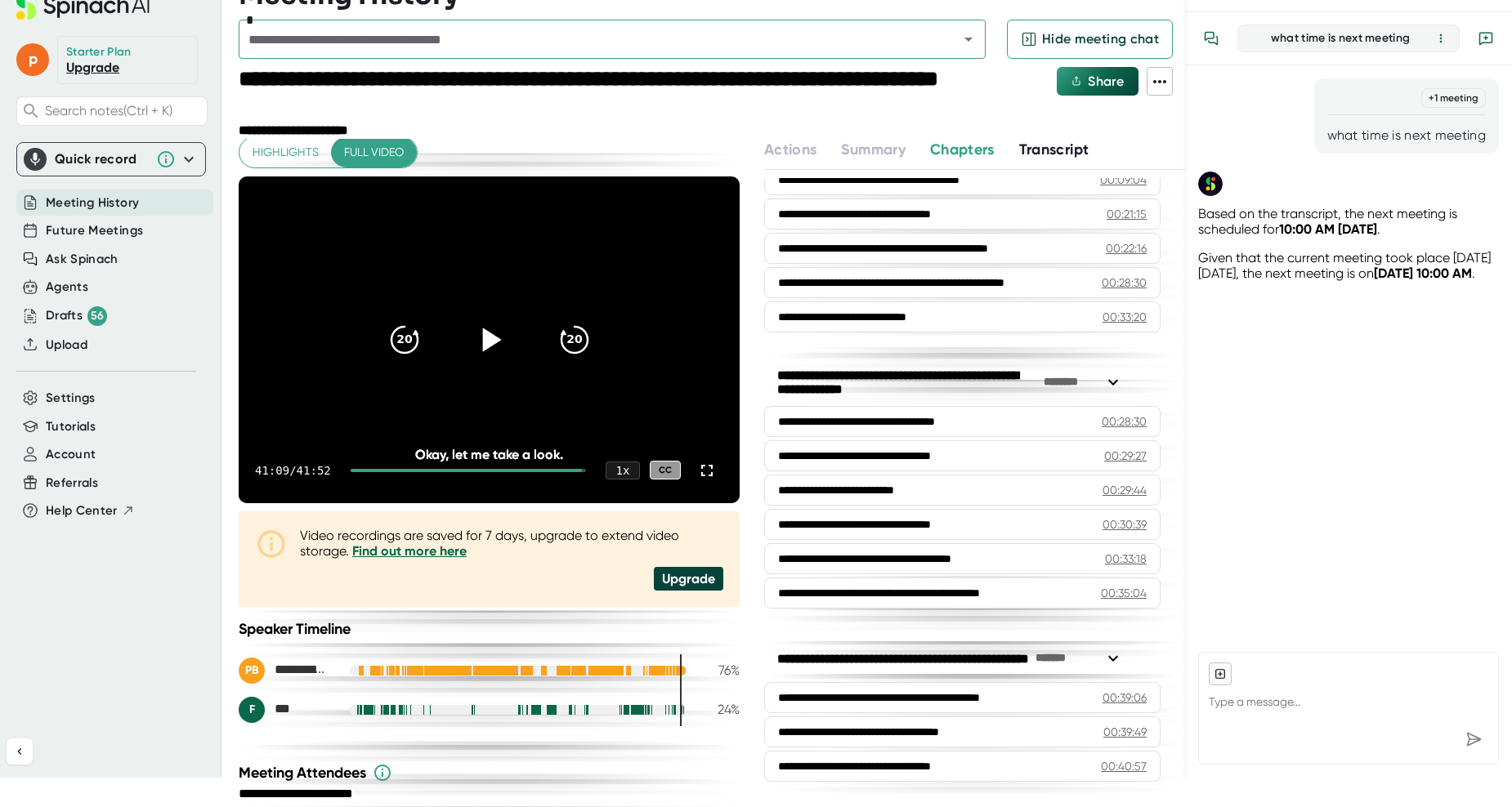
type textarea "x"
